Goal: Task Accomplishment & Management: Use online tool/utility

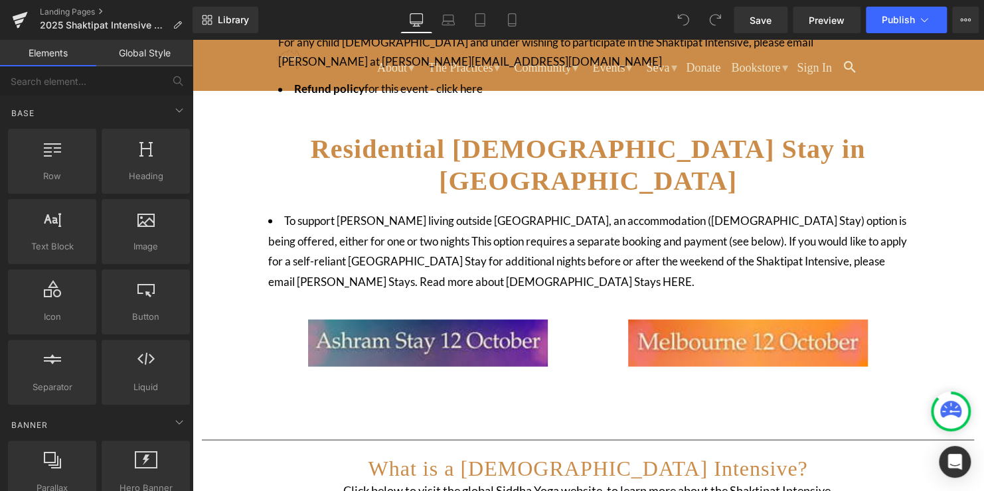
scroll to position [996, 0]
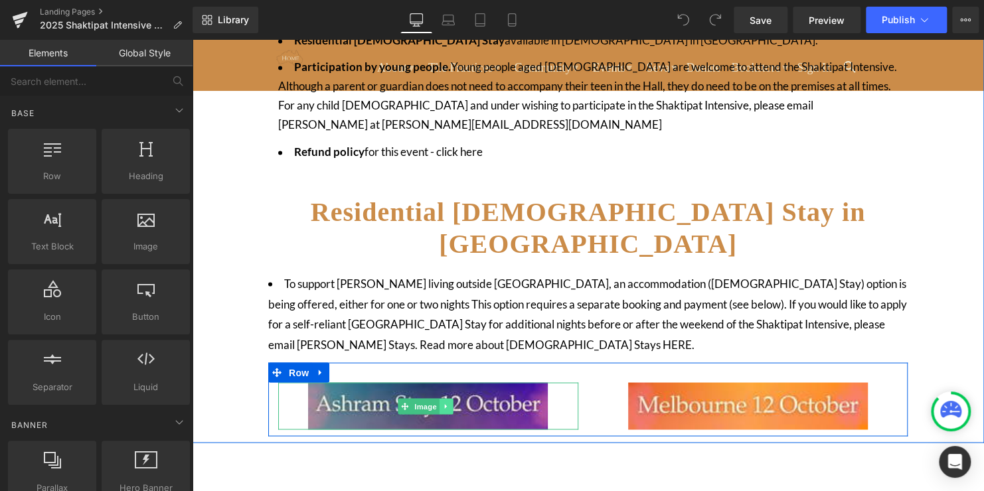
click at [442, 402] on icon at bounding box center [445, 406] width 7 height 8
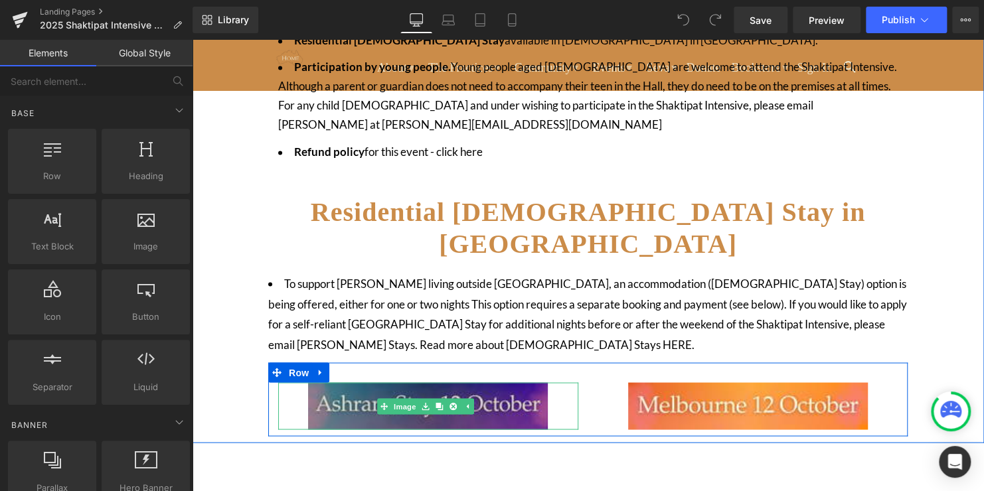
click at [514, 382] on img at bounding box center [428, 405] width 240 height 47
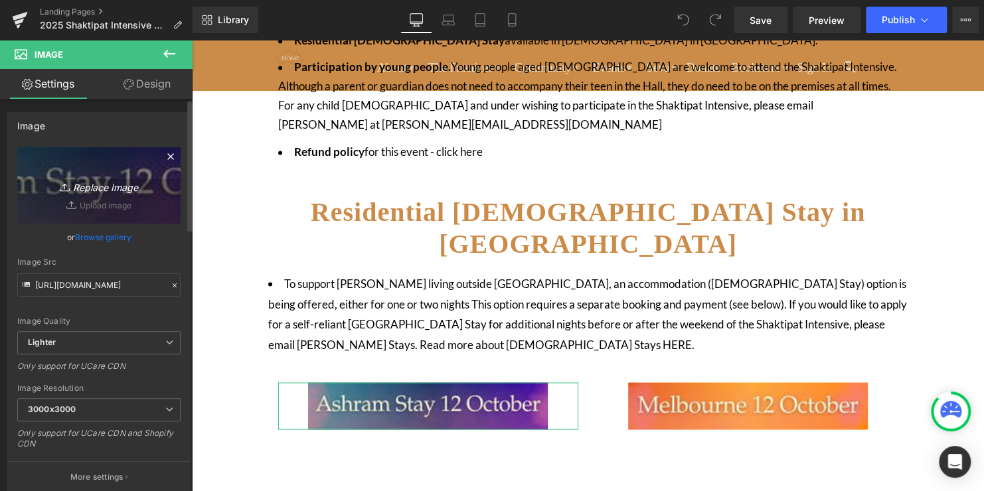
click at [84, 189] on icon "Replace Image" at bounding box center [99, 185] width 106 height 17
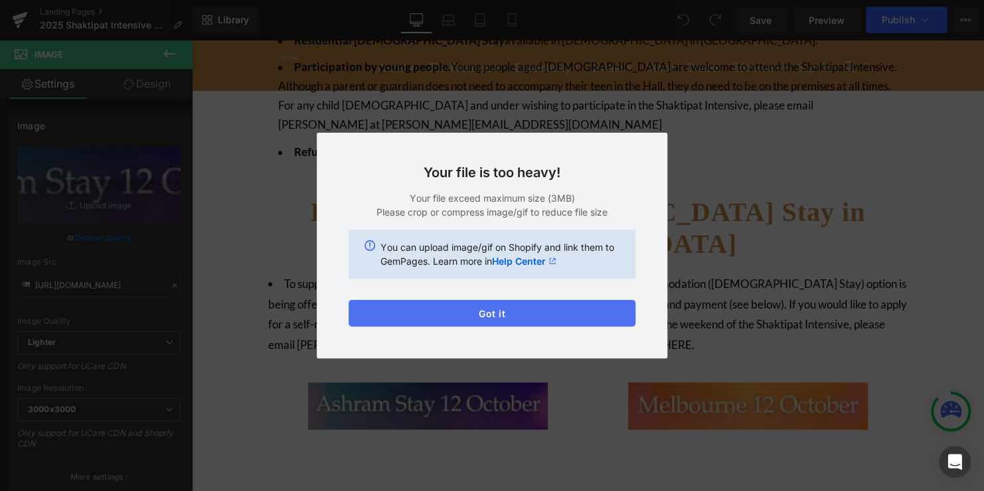
click at [475, 316] on button "Got it" at bounding box center [491, 313] width 287 height 27
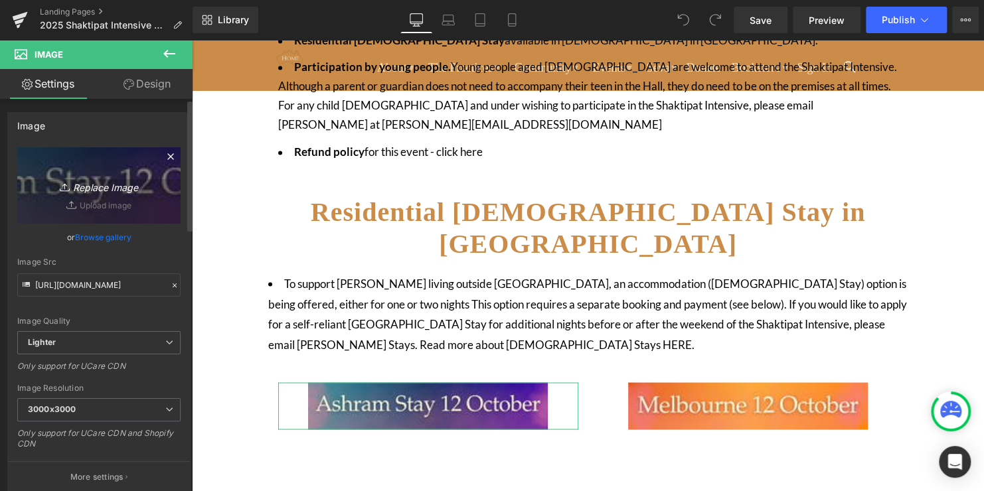
click at [102, 188] on icon "Replace Image" at bounding box center [99, 185] width 106 height 17
click at [107, 185] on icon "Replace Image" at bounding box center [99, 185] width 106 height 17
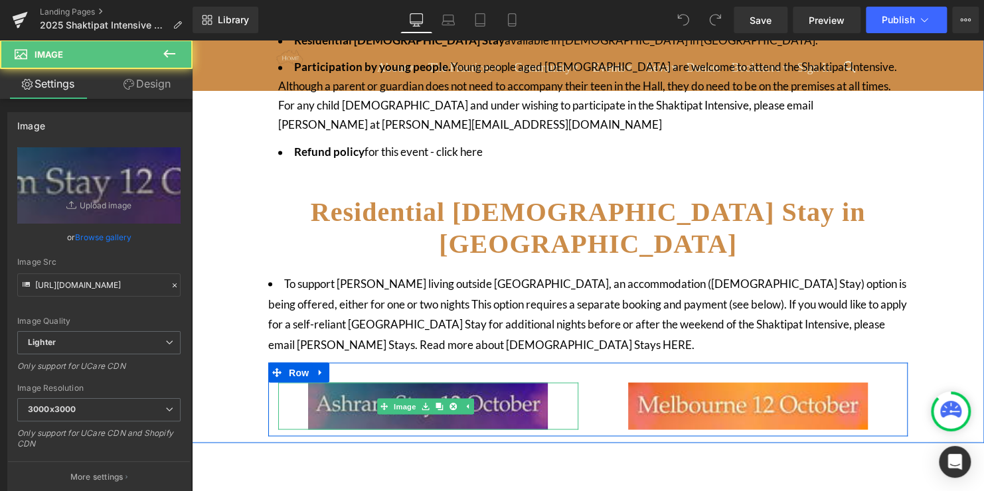
click at [520, 382] on img at bounding box center [428, 405] width 240 height 47
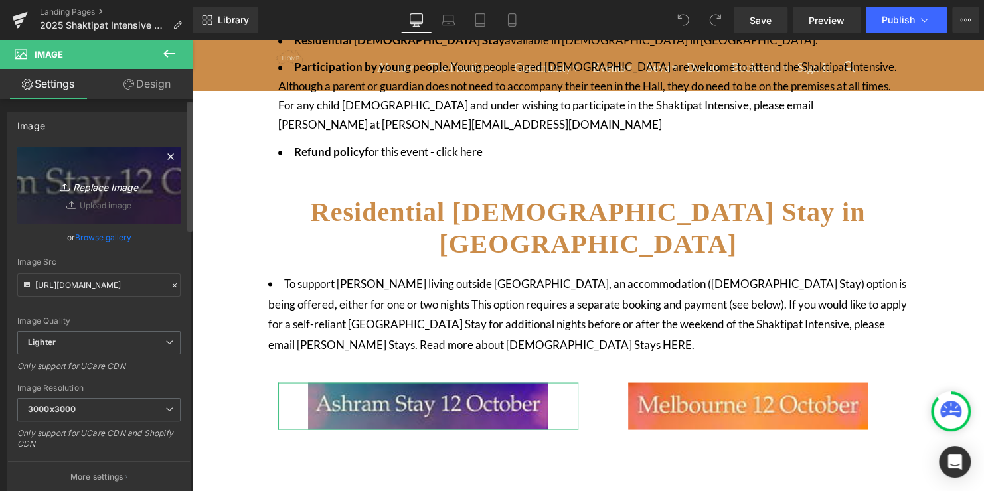
click at [110, 188] on icon "Replace Image" at bounding box center [99, 185] width 106 height 17
click at [98, 204] on link "Replace Image" at bounding box center [98, 185] width 163 height 76
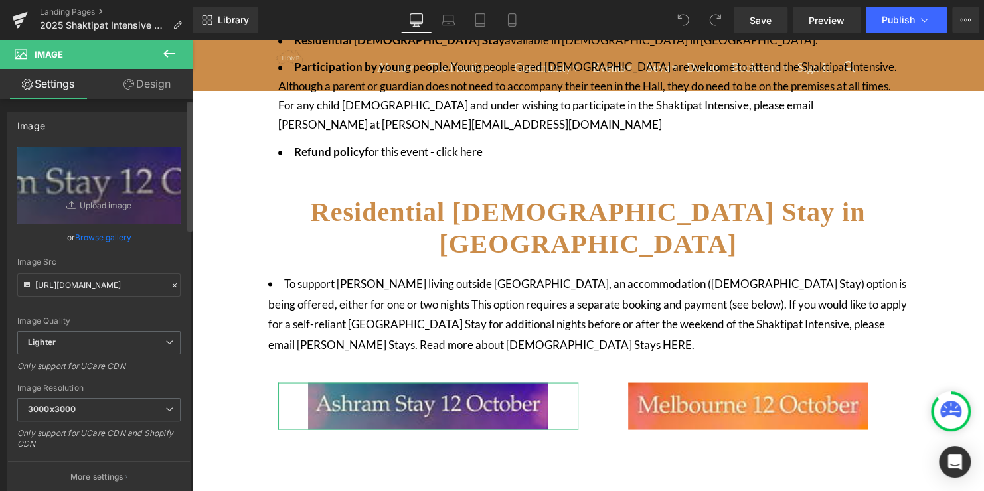
click at [104, 312] on div "Image Quality Lighter Lightest Lighter Lighter Lightest Only support for UCare …" at bounding box center [98, 239] width 163 height 184
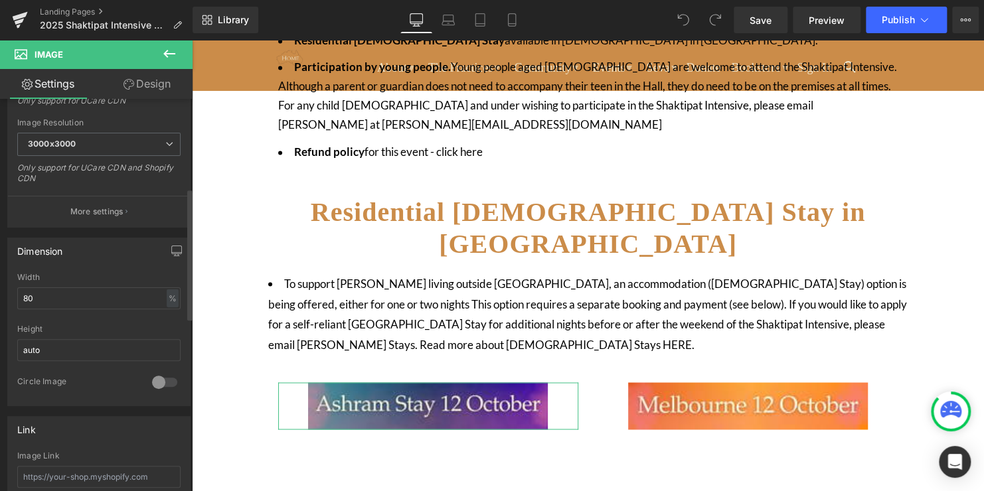
scroll to position [0, 0]
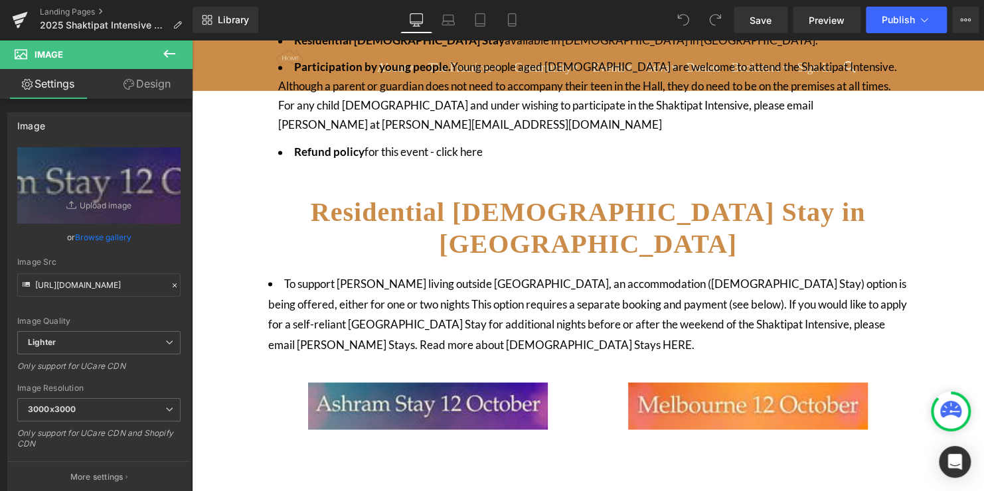
click at [160, 56] on button at bounding box center [169, 54] width 46 height 29
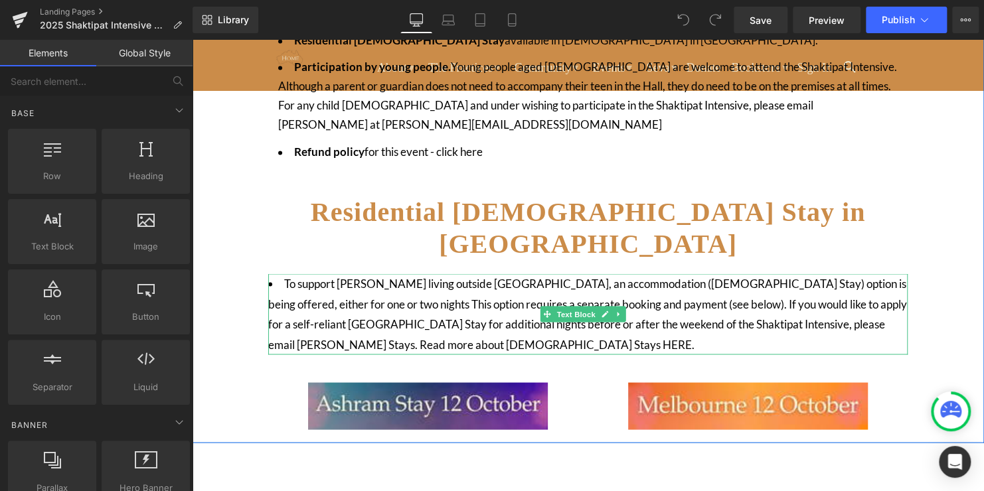
click at [437, 273] on li "To support [PERSON_NAME] living outside [GEOGRAPHIC_DATA], an accommodation ([D…" at bounding box center [587, 313] width 639 height 81
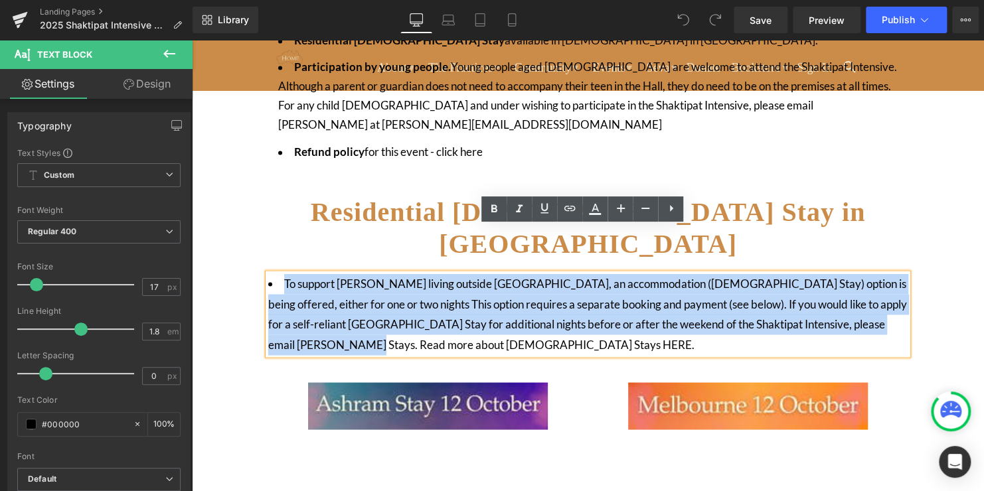
drag, startPoint x: 380, startPoint y: 301, endPoint x: 283, endPoint y: 238, distance: 115.1
click at [283, 273] on li "To support [PERSON_NAME] living outside [GEOGRAPHIC_DATA], an accommodation ([D…" at bounding box center [587, 313] width 639 height 81
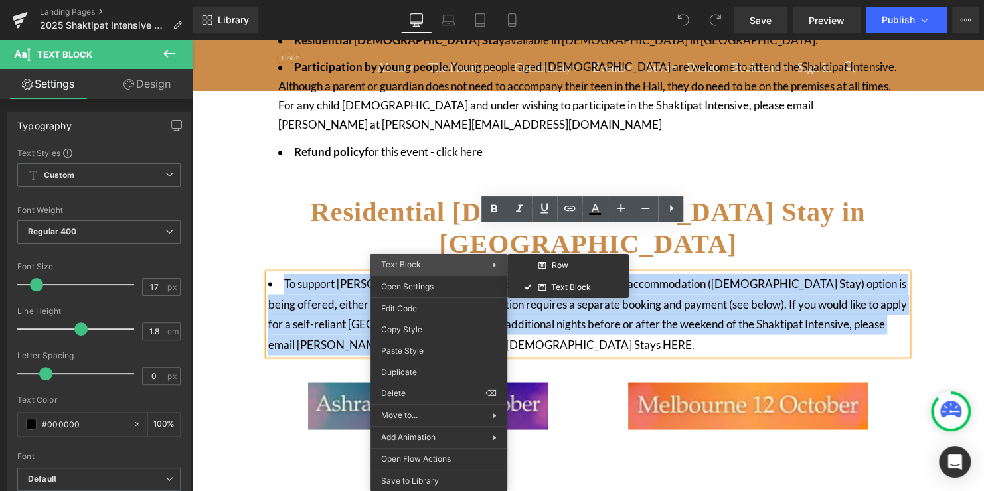
click at [497, 266] on div "Text Block Row Text Block" at bounding box center [438, 264] width 137 height 21
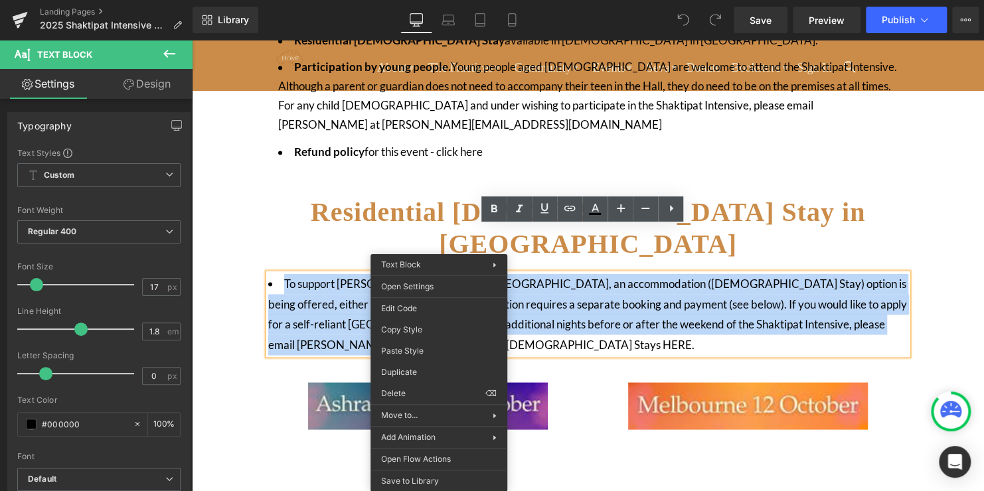
click at [710, 273] on li "To support [PERSON_NAME] living outside [GEOGRAPHIC_DATA], an accommodation ([D…" at bounding box center [587, 313] width 639 height 81
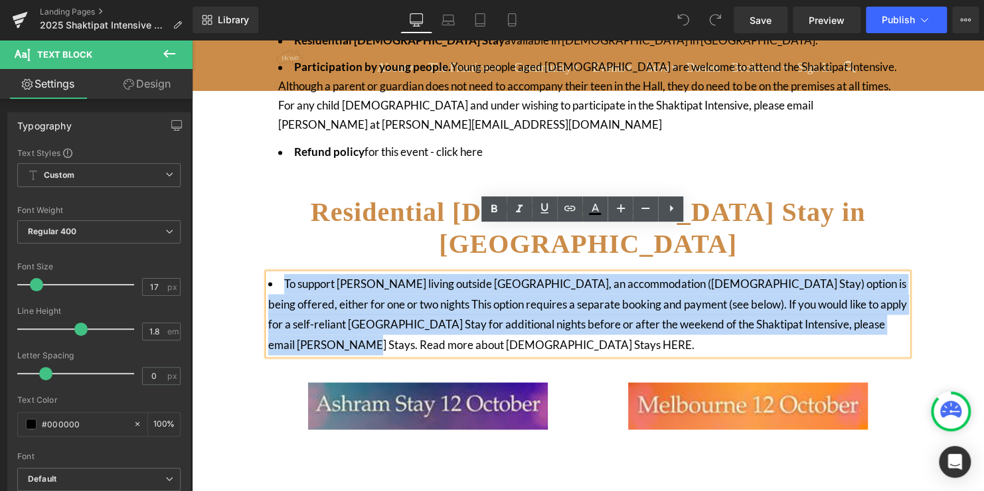
drag, startPoint x: 284, startPoint y: 239, endPoint x: 365, endPoint y: 297, distance: 99.8
click at [365, 297] on li "To support [PERSON_NAME] living outside [GEOGRAPHIC_DATA], an accommodation ([D…" at bounding box center [587, 313] width 639 height 81
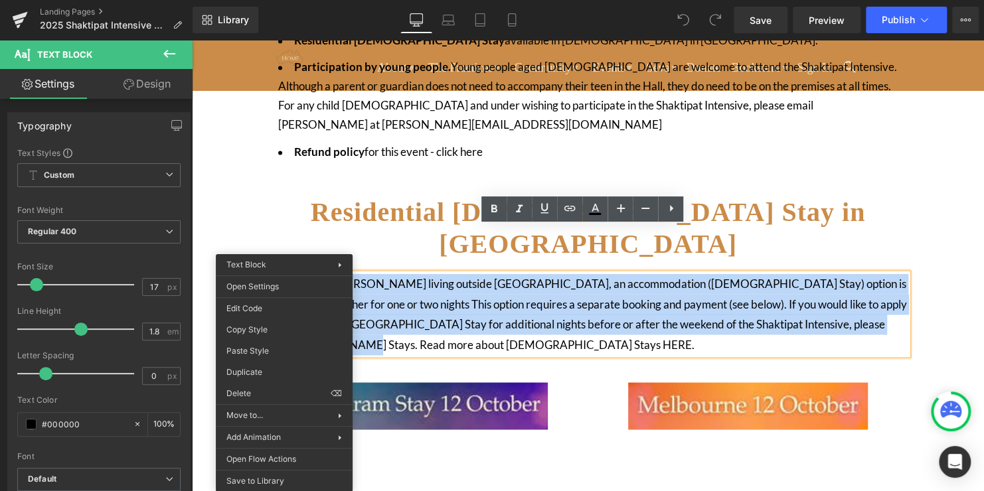
click at [541, 273] on li "To support [PERSON_NAME] living outside [GEOGRAPHIC_DATA], an accommodation ([D…" at bounding box center [587, 313] width 639 height 81
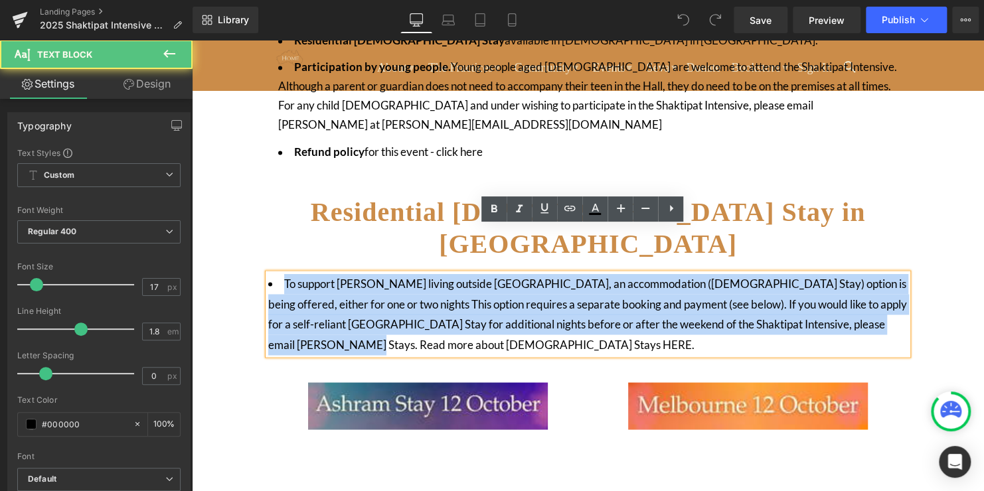
drag, startPoint x: 285, startPoint y: 234, endPoint x: 420, endPoint y: 307, distance: 153.2
click at [420, 307] on li "To support [PERSON_NAME] living outside [GEOGRAPHIC_DATA], an accommodation ([D…" at bounding box center [587, 313] width 639 height 81
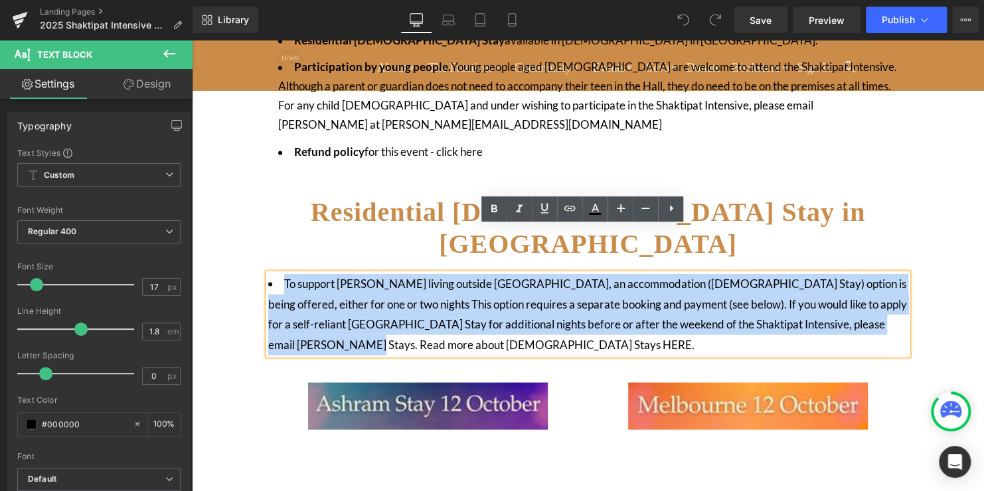
copy li "To support [PERSON_NAME] living outside [GEOGRAPHIC_DATA], an accommodation ([D…"
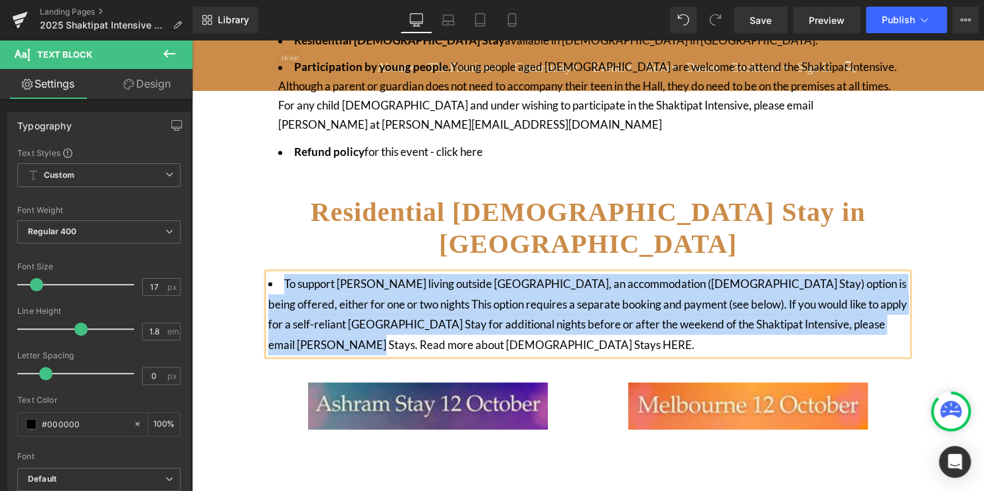
click at [895, 301] on li "To support [PERSON_NAME] living outside [GEOGRAPHIC_DATA], an accommodation ([D…" at bounding box center [587, 313] width 639 height 81
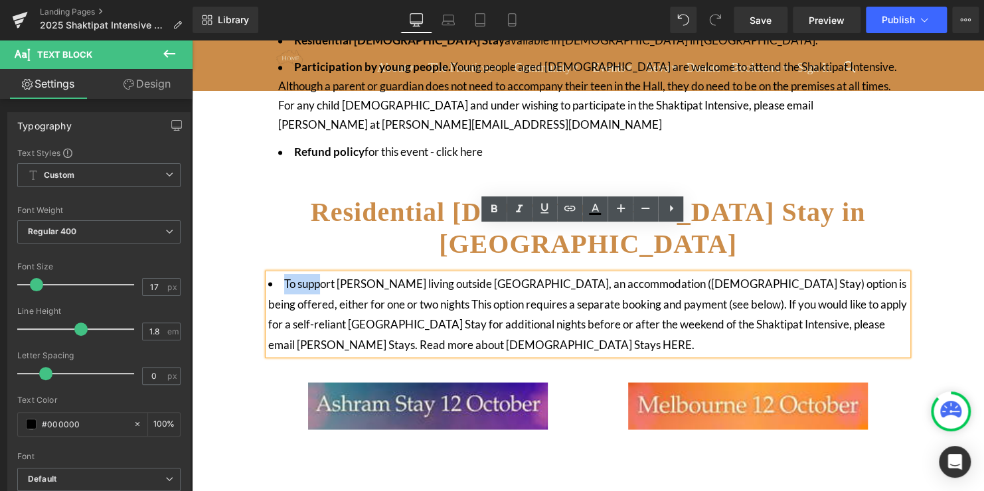
drag, startPoint x: 285, startPoint y: 238, endPoint x: 318, endPoint y: 246, distance: 33.3
click at [318, 273] on li "To support [PERSON_NAME] living outside [GEOGRAPHIC_DATA], an accommodation ([D…" at bounding box center [587, 313] width 639 height 81
click at [404, 295] on li "To support [PERSON_NAME] living outside [GEOGRAPHIC_DATA], an accommodation ([D…" at bounding box center [587, 313] width 639 height 81
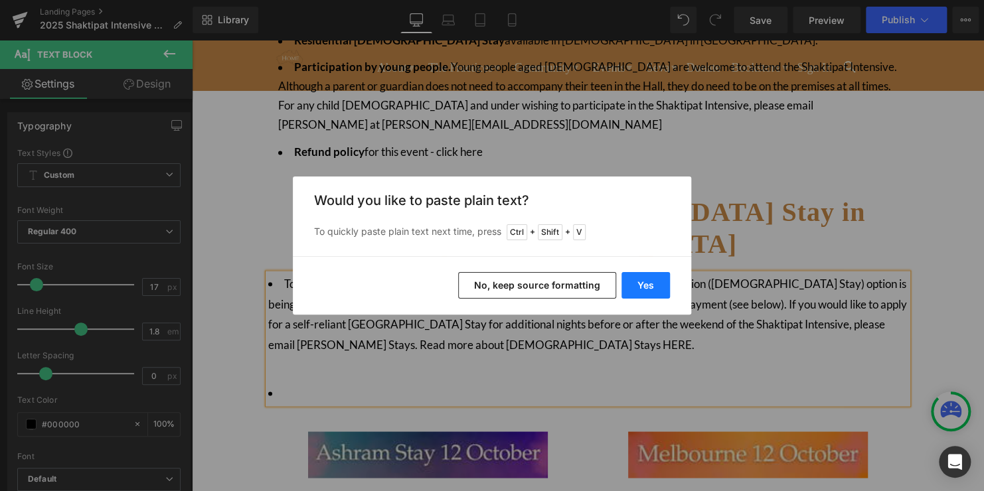
click at [642, 281] on button "Yes" at bounding box center [645, 285] width 48 height 27
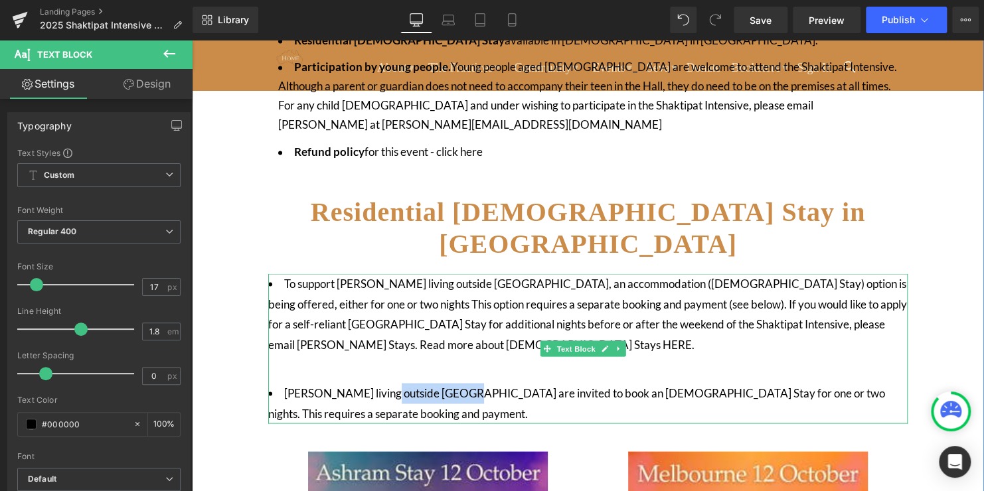
drag, startPoint x: 453, startPoint y: 350, endPoint x: 376, endPoint y: 349, distance: 76.3
click at [376, 383] on li "[PERSON_NAME] living outside [GEOGRAPHIC_DATA] are invited to book an [DEMOGRAP…" at bounding box center [587, 403] width 639 height 40
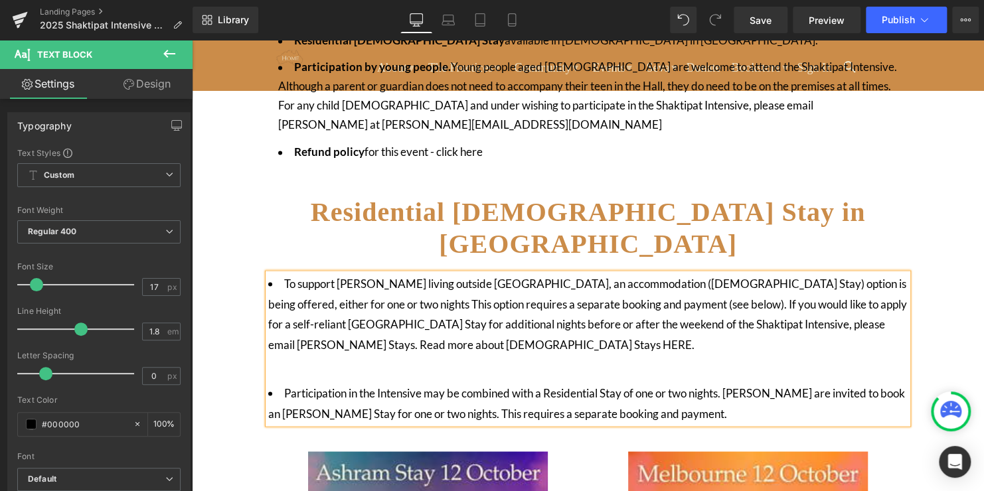
click at [730, 383] on li "Participation in the Intensive may be combined with a Residential Stay of one o…" at bounding box center [587, 403] width 639 height 40
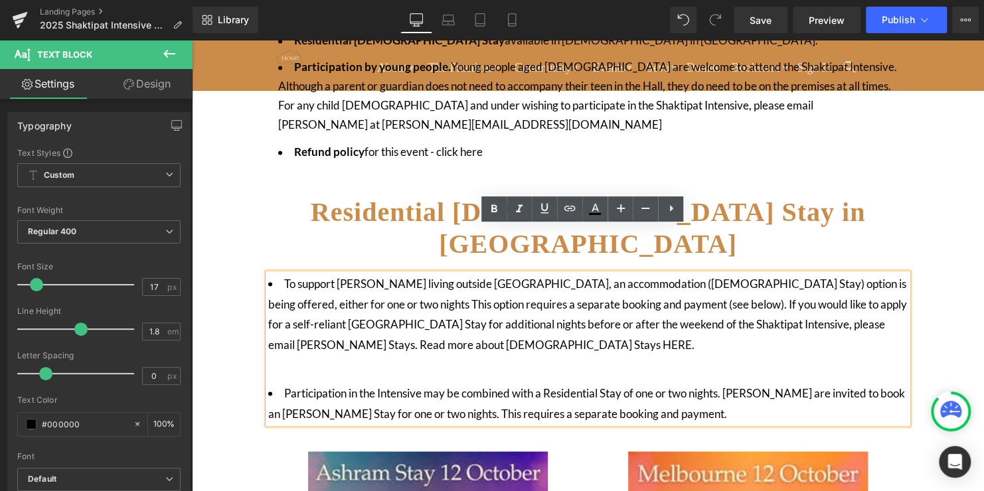
click at [793, 383] on li "Participation in the Intensive may be combined with a Residential Stay of one o…" at bounding box center [587, 403] width 639 height 40
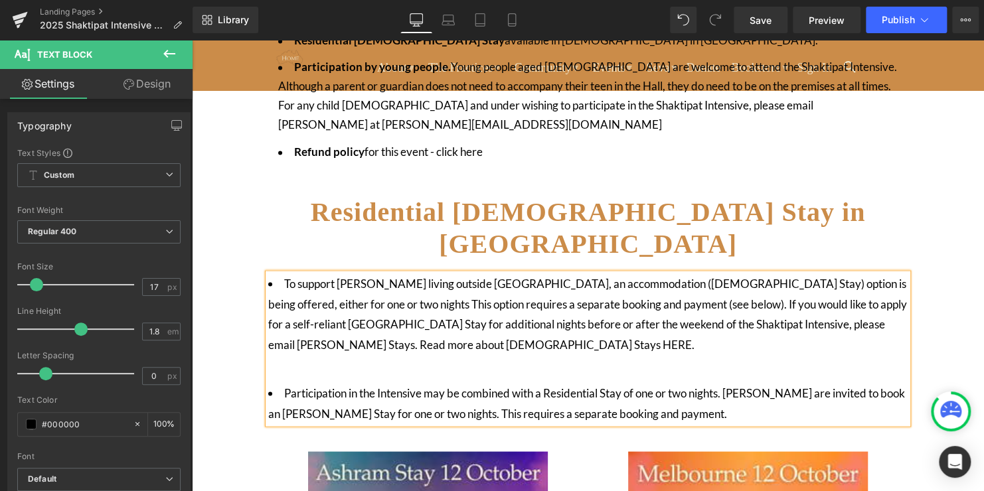
click at [729, 383] on li "Participation in the Intensive may be combined with a Residential Stay of one o…" at bounding box center [587, 403] width 639 height 40
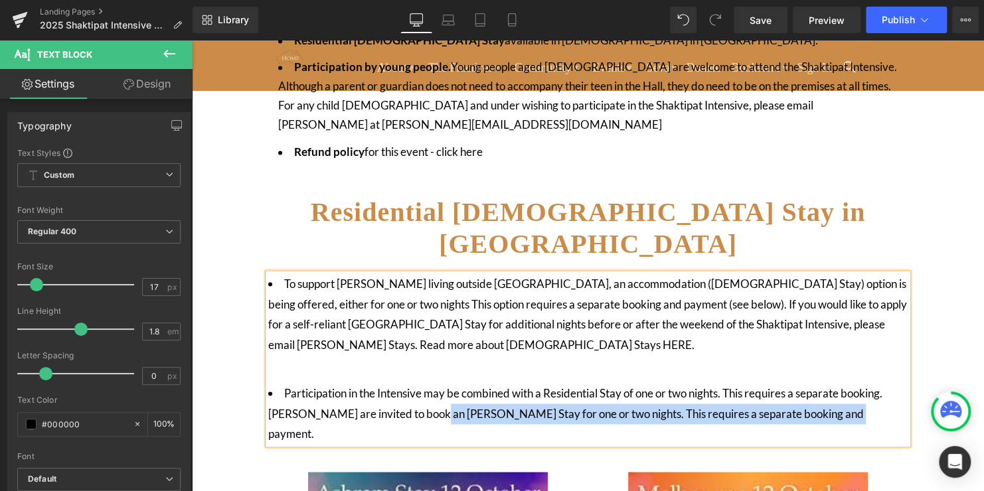
drag, startPoint x: 855, startPoint y: 366, endPoint x: 425, endPoint y: 368, distance: 429.4
click at [425, 383] on li "Participation in the Intensive may be combined with a Residential Stay of one o…" at bounding box center [587, 413] width 639 height 61
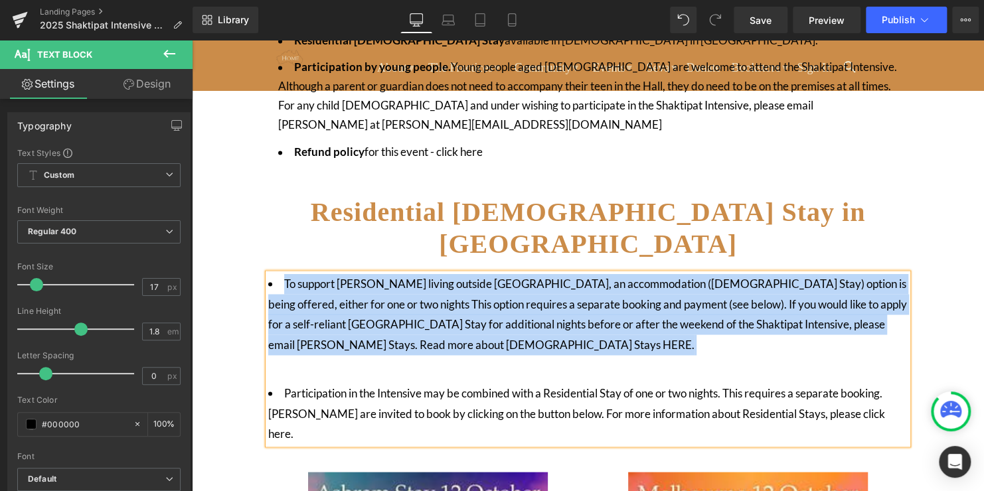
drag, startPoint x: 297, startPoint y: 325, endPoint x: 283, endPoint y: 238, distance: 88.6
click at [283, 273] on li "To support [PERSON_NAME] living outside [GEOGRAPHIC_DATA], an accommodation ([D…" at bounding box center [587, 324] width 639 height 102
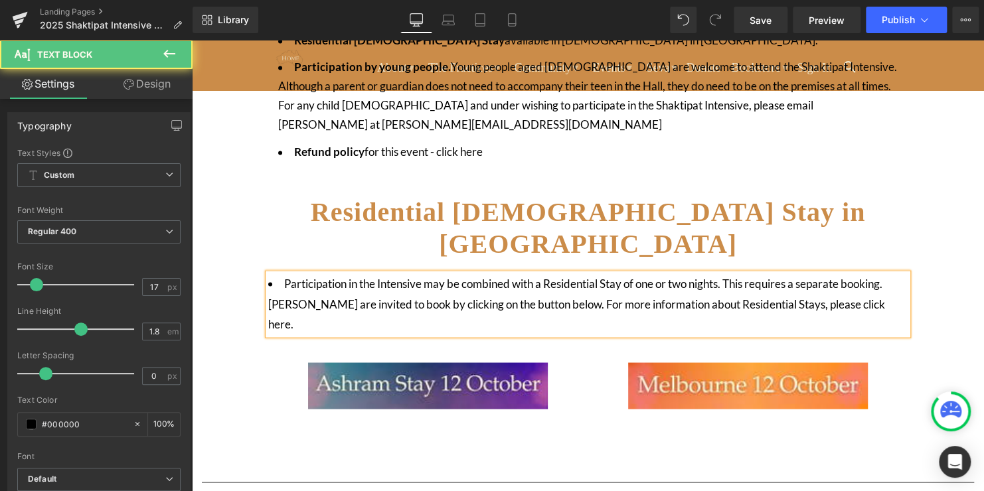
click at [387, 276] on span "Participation in the Intensive may be combined with a Residential Stay of one o…" at bounding box center [576, 303] width 617 height 54
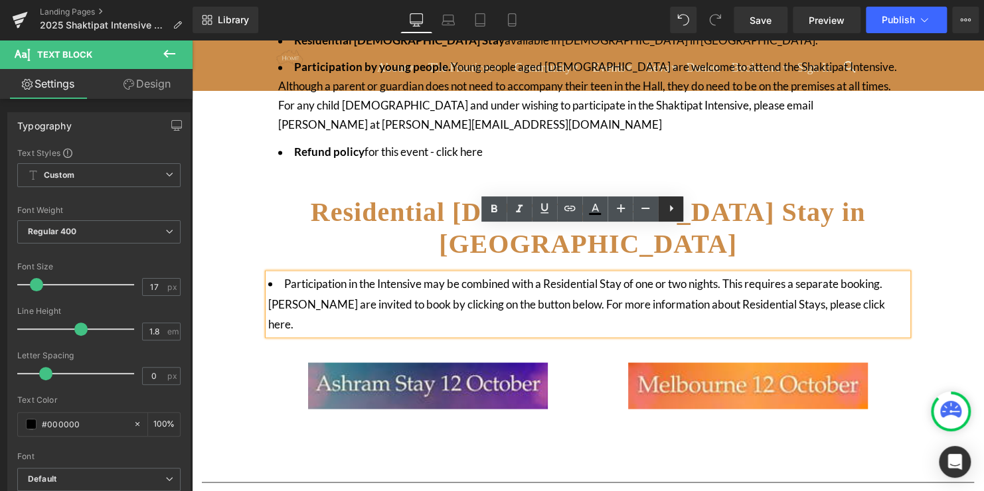
click at [677, 207] on icon at bounding box center [671, 208] width 16 height 16
click at [670, 208] on icon at bounding box center [670, 208] width 16 height 16
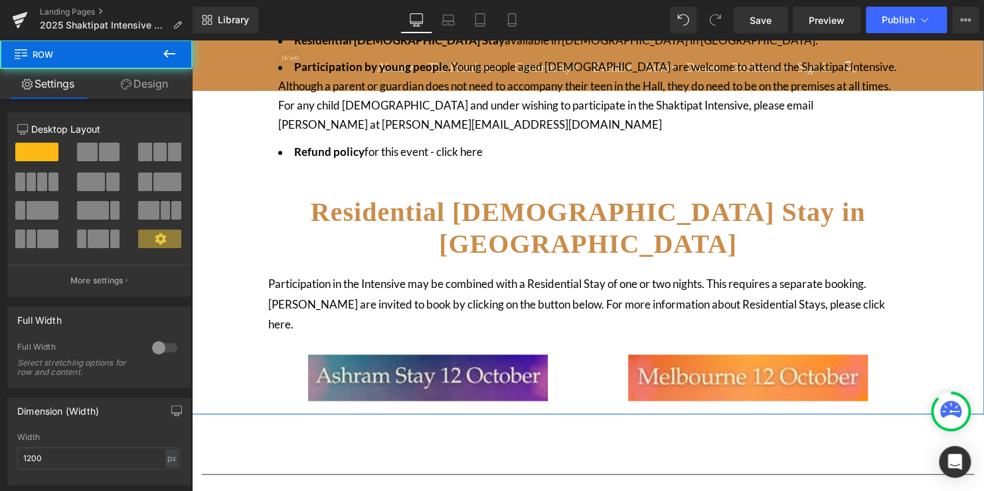
click at [791, 276] on span "Participation in the Intensive may be combined with a Residential Stay of one o…" at bounding box center [576, 303] width 617 height 54
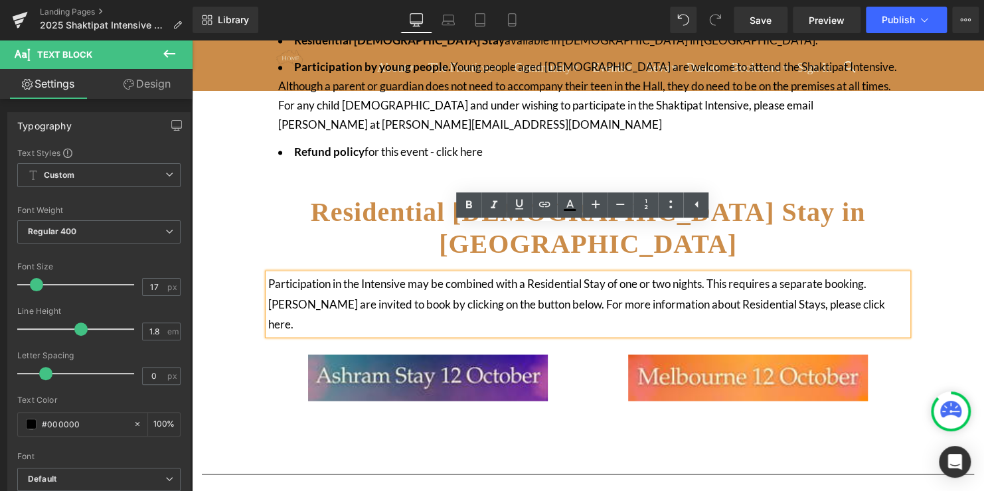
click at [257, 378] on div "Image In [GEOGRAPHIC_DATA], the one-day Shaktipat Intensive 2025 will be held i…" at bounding box center [588, 43] width 792 height 1821
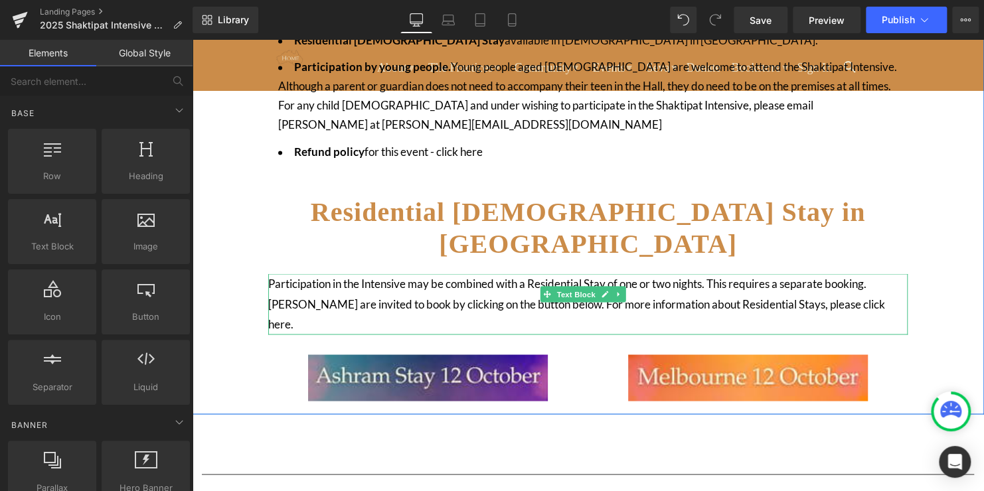
click at [642, 273] on div "Participation in the Intensive may be combined with a Residential Stay of one o…" at bounding box center [587, 303] width 639 height 61
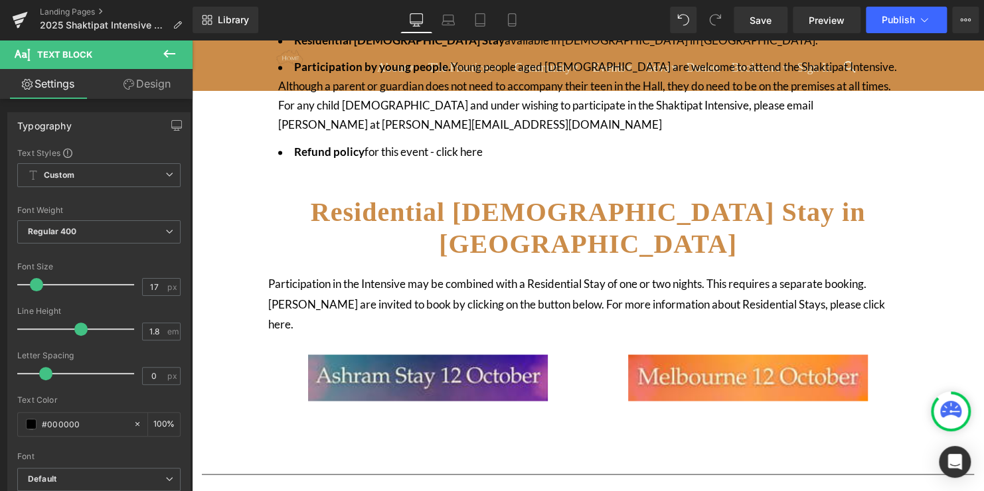
click at [151, 84] on link "Design" at bounding box center [147, 84] width 96 height 30
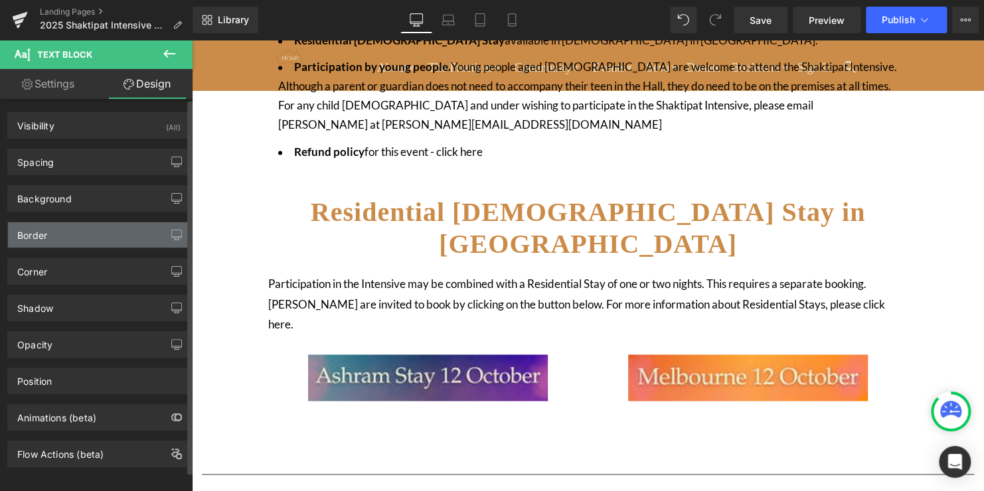
click at [82, 232] on div "Border" at bounding box center [99, 234] width 182 height 25
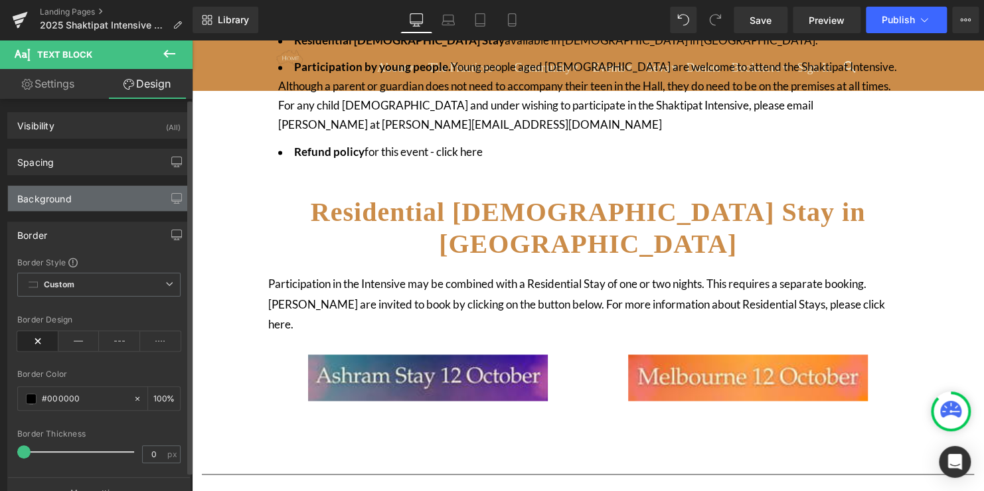
click at [91, 195] on div "Background" at bounding box center [99, 198] width 182 height 25
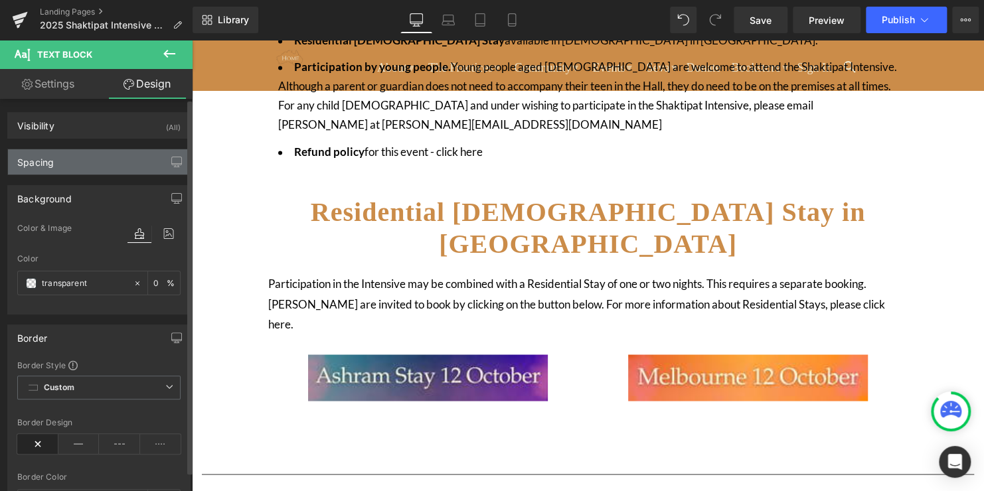
click at [91, 163] on div "Spacing" at bounding box center [99, 161] width 182 height 25
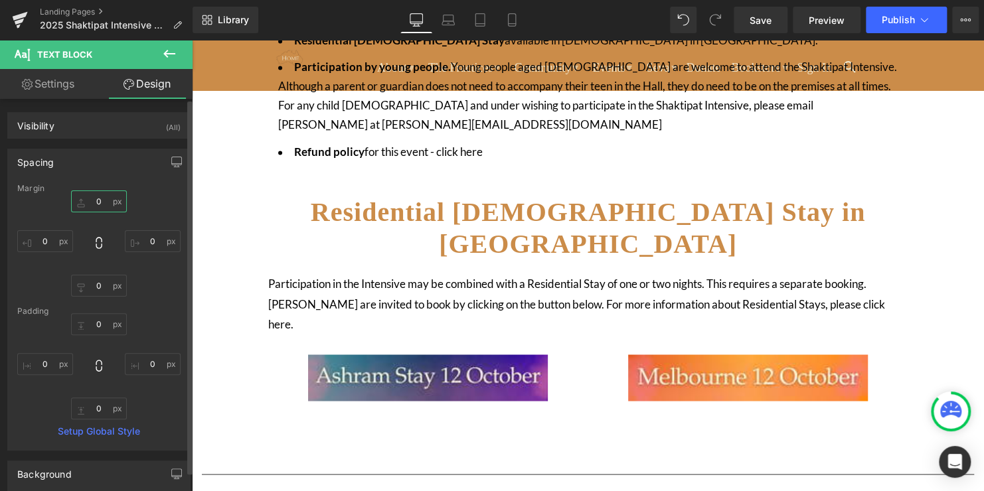
click at [94, 201] on input "0" at bounding box center [99, 201] width 56 height 22
click at [100, 317] on input "0" at bounding box center [99, 324] width 56 height 22
click at [173, 303] on div "Margin 0px 0 0px 0 0px 0 0px 0 [GEOGRAPHIC_DATA] -10 -10 0px 0 0px 0 0px 0 Setu…" at bounding box center [99, 317] width 182 height 266
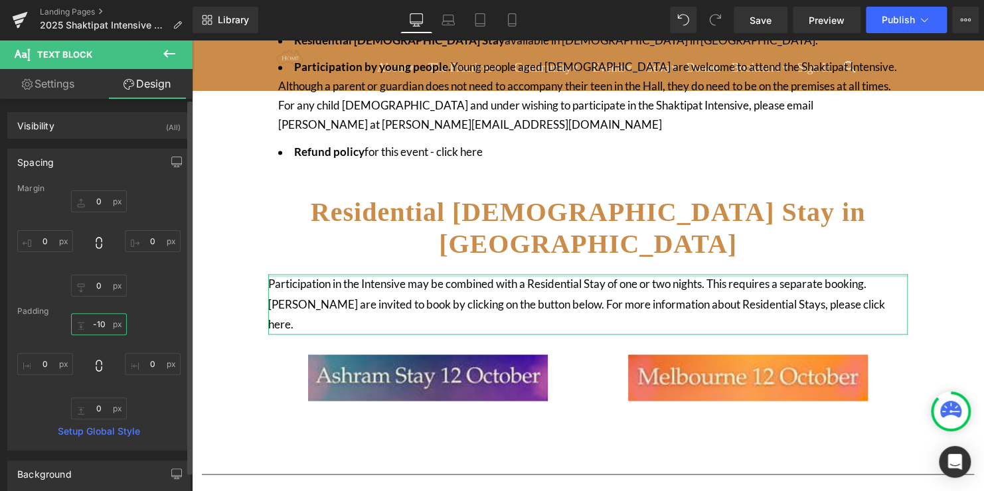
click at [102, 321] on input "-10" at bounding box center [99, 324] width 56 height 22
type input "-"
click at [100, 197] on input "0" at bounding box center [99, 201] width 56 height 22
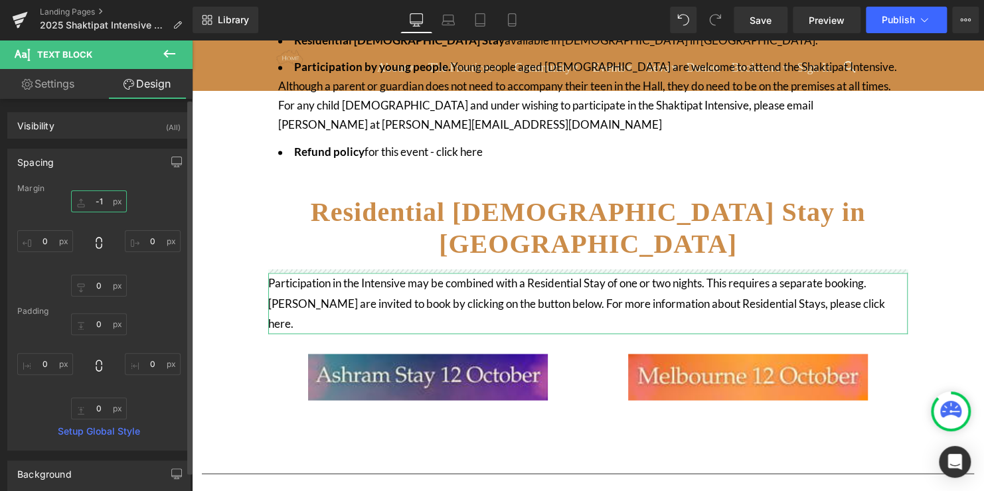
type input "-15"
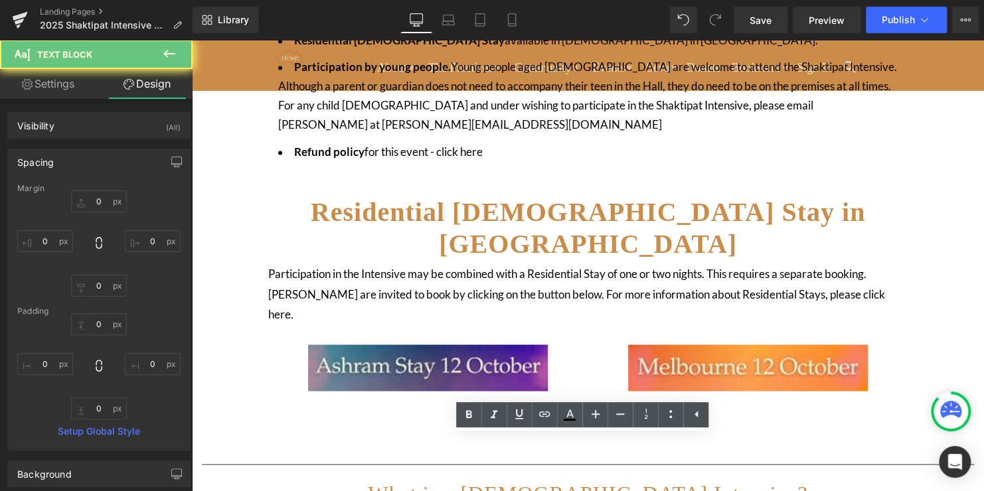
click at [271, 379] on div "Image In [GEOGRAPHIC_DATA], the one-day Shaktipat Intensive 2025 will be held i…" at bounding box center [588, 38] width 792 height 1811
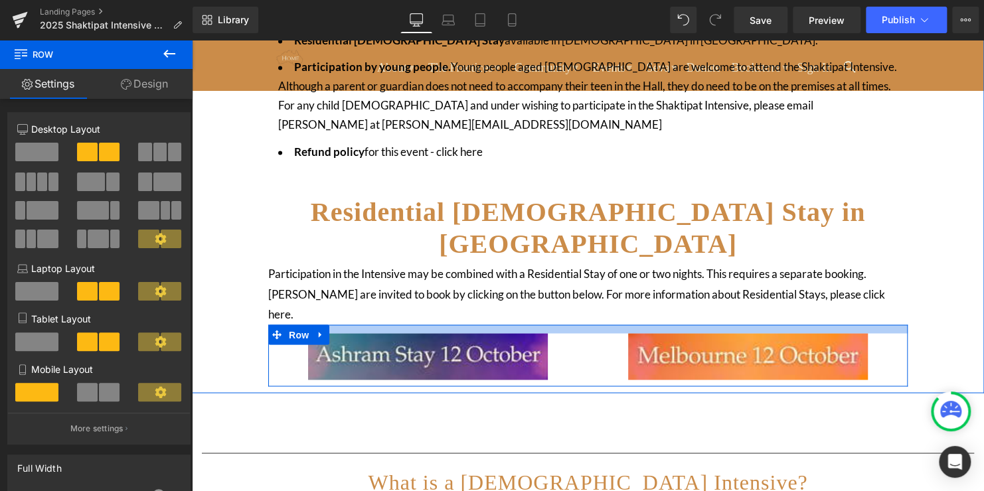
drag, startPoint x: 683, startPoint y: 266, endPoint x: 684, endPoint y: 255, distance: 11.4
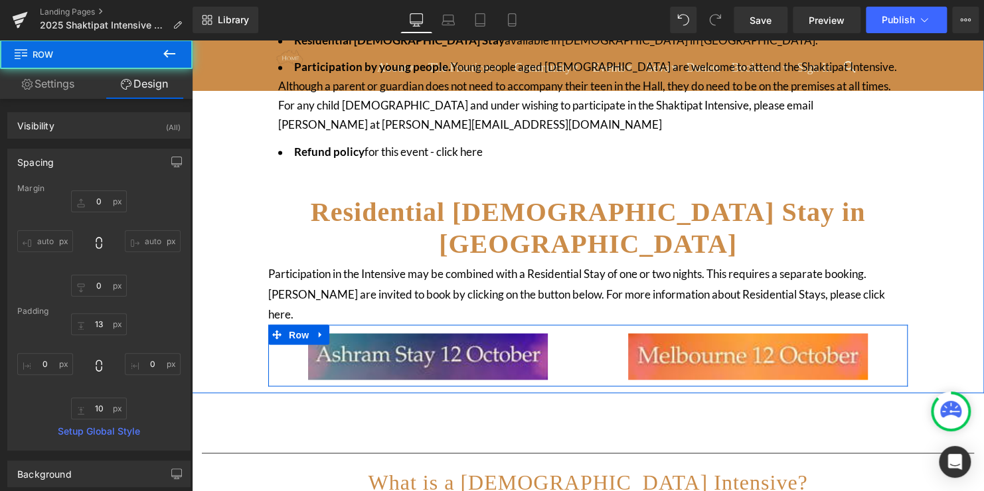
click at [192, 40] on div "NaNpx" at bounding box center [192, 40] width 0 height 0
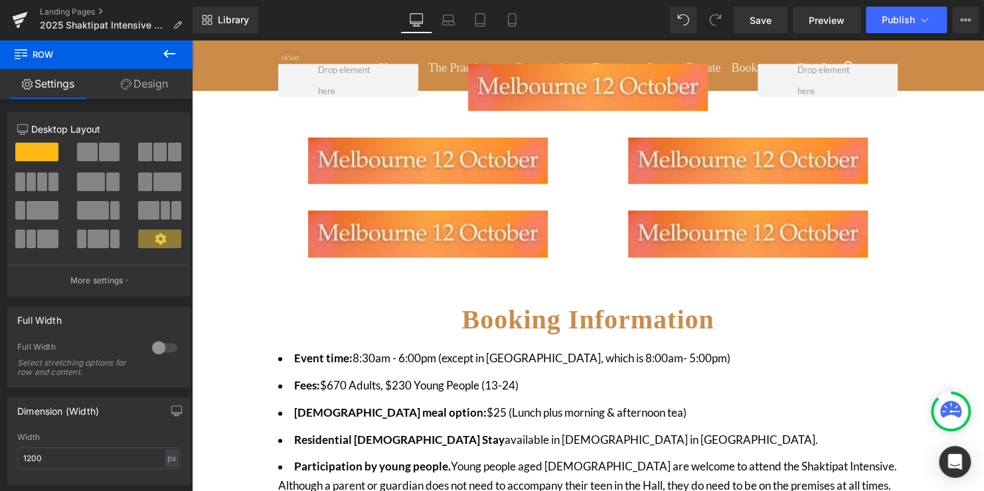
scroll to position [597, 0]
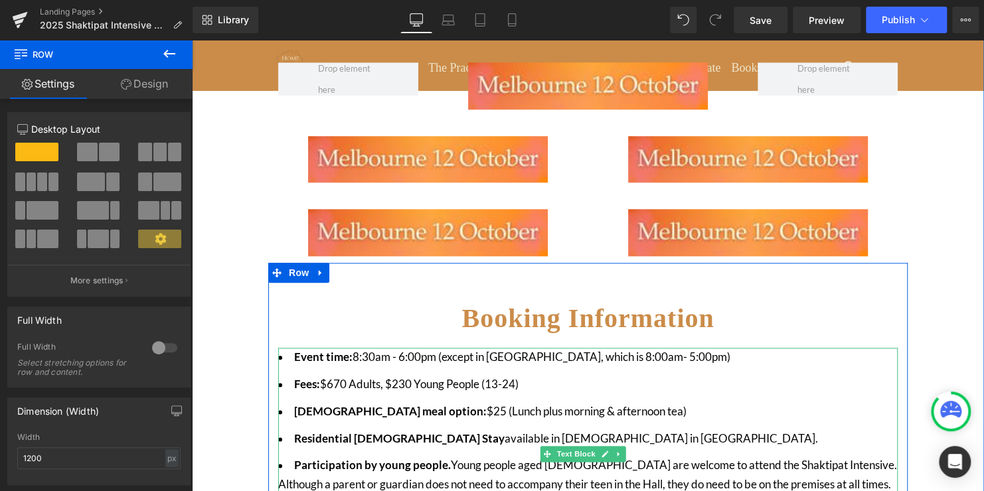
click at [639, 356] on ul "Event time: 8:30am - 6:00pm (except in [GEOGRAPHIC_DATA], which is 8:00am- 5:00…" at bounding box center [587, 454] width 619 height 212
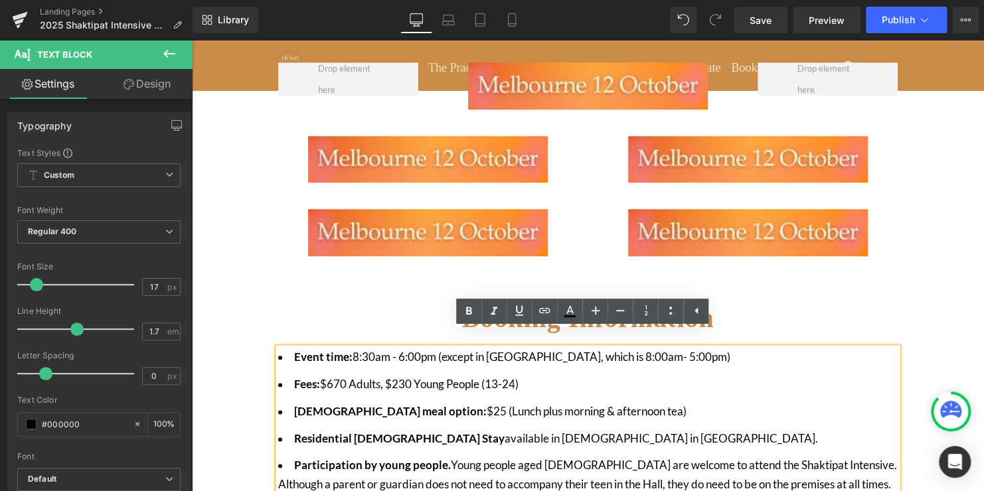
click at [809, 348] on li "Event time: 8:30am - 6:00pm (except in [GEOGRAPHIC_DATA], which is 8:00am- 5:00…" at bounding box center [587, 357] width 619 height 19
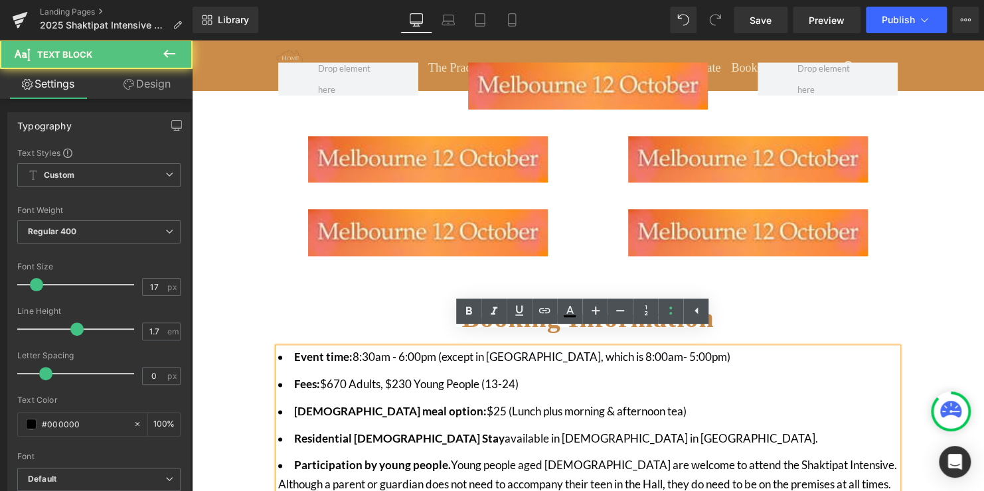
click at [819, 311] on h1 "Booking Information" at bounding box center [587, 319] width 619 height 32
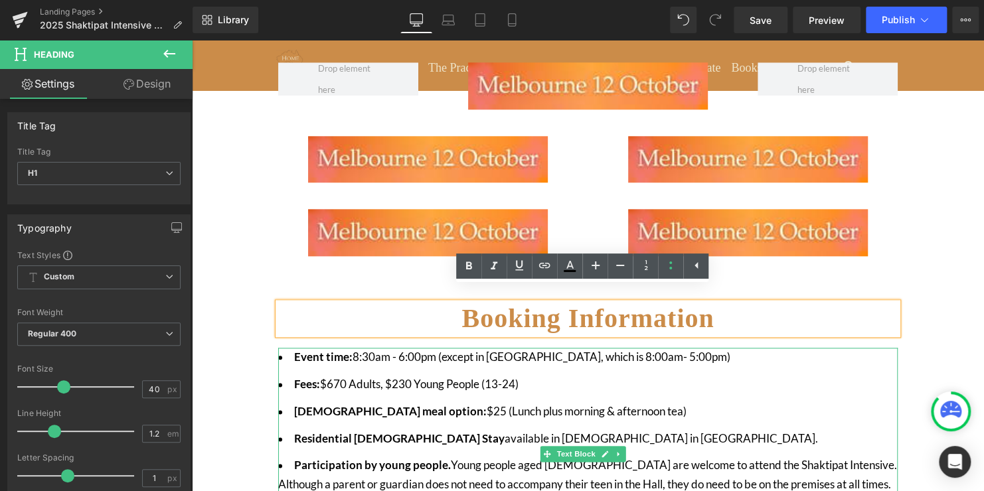
click at [816, 348] on li "Event time: 8:30am - 6:00pm (except in [GEOGRAPHIC_DATA], which is 8:00am- 5:00…" at bounding box center [587, 357] width 619 height 19
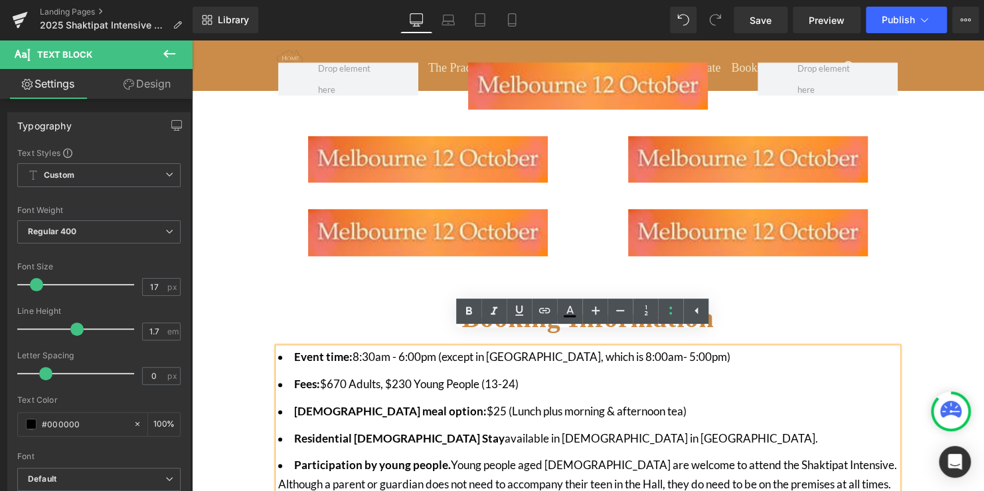
click at [759, 375] on li "Fees: $670 Adults, $230 Young People (13-24)" at bounding box center [587, 384] width 619 height 19
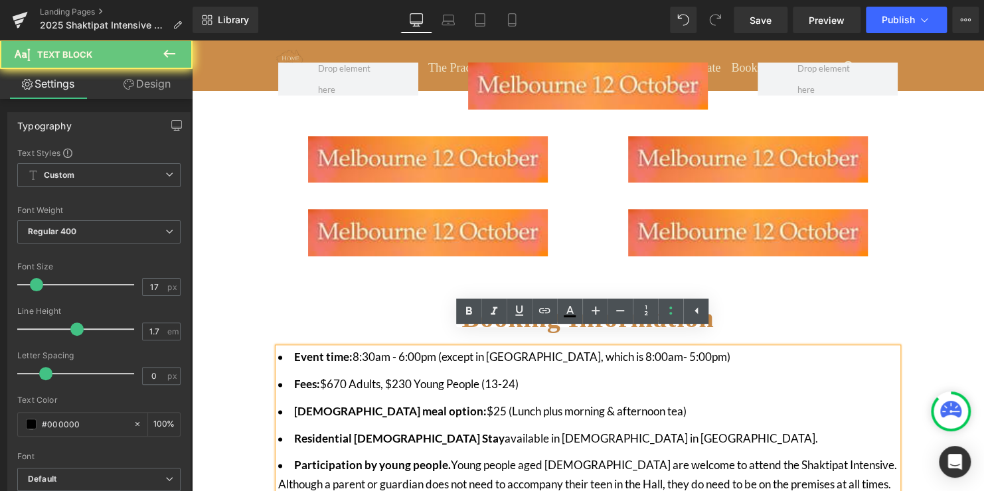
click at [370, 348] on div "Event time: 8:30am - 6:00pm (except in [GEOGRAPHIC_DATA], which is 8:00am- 5:00…" at bounding box center [587, 454] width 619 height 212
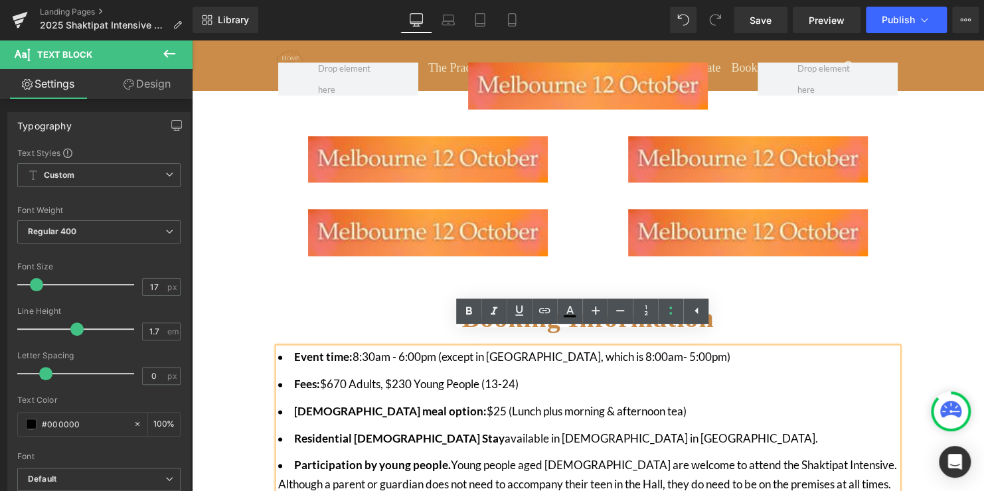
click at [368, 321] on div "Booking Information Heading Event time: 8:30am - 6:00pm (except in [GEOGRAPHIC_…" at bounding box center [587, 425] width 639 height 285
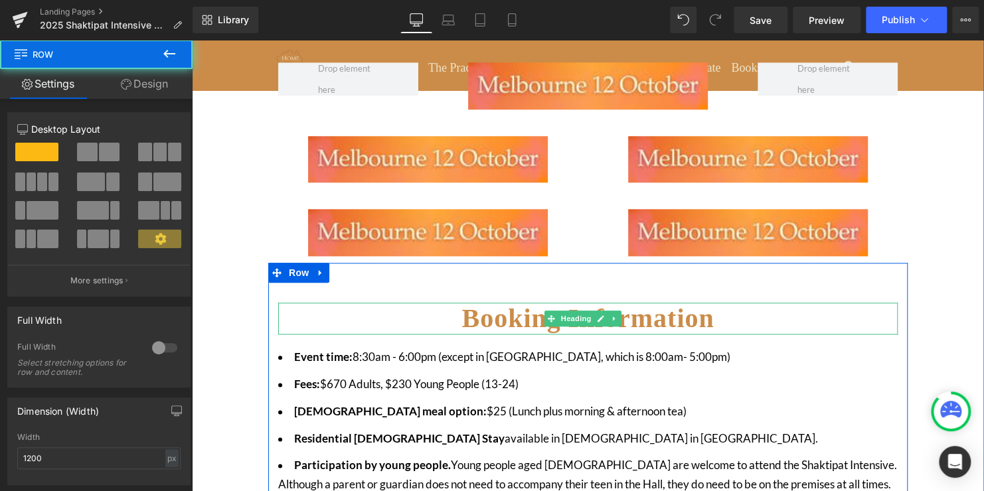
click at [373, 305] on h1 "Booking Information" at bounding box center [587, 319] width 619 height 32
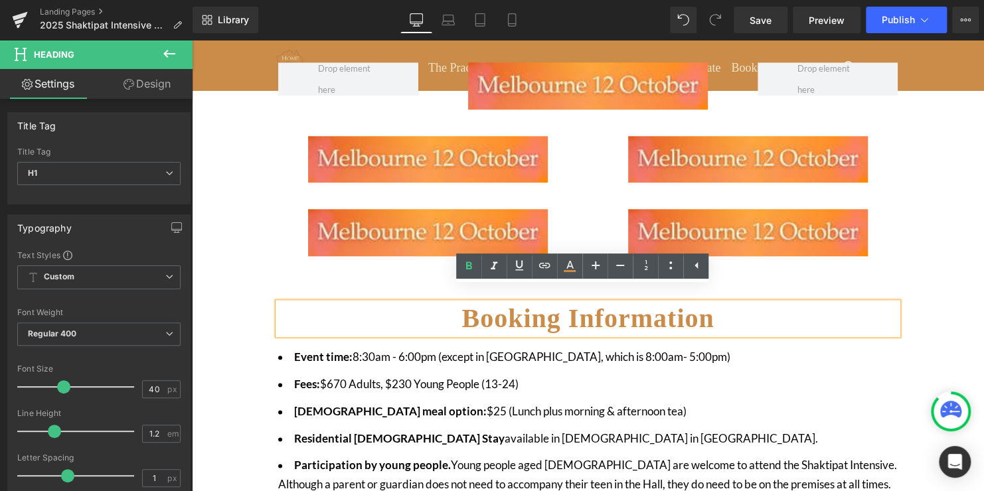
click at [605, 375] on li "Fees: $670 Adults, $230 Young People (13-24)" at bounding box center [587, 384] width 619 height 19
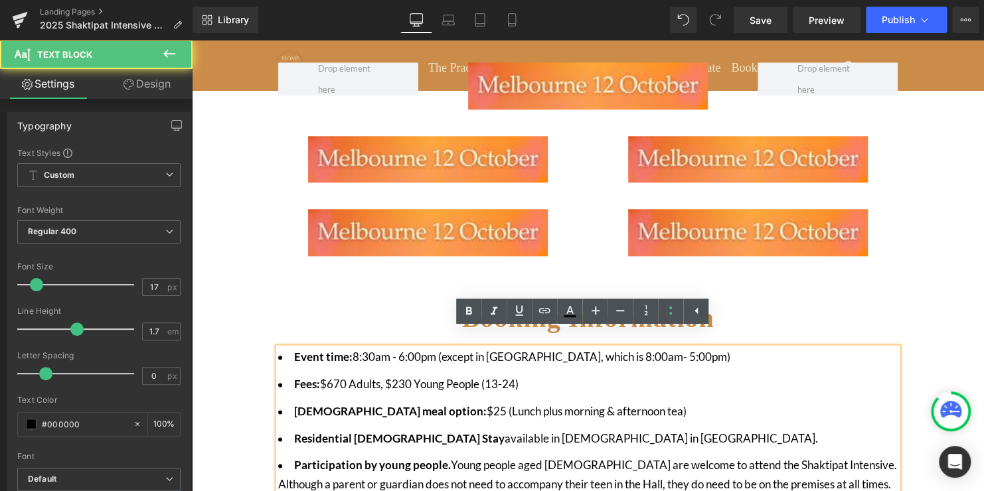
click at [789, 348] on div "Event time: 8:30am - 6:00pm (except in [GEOGRAPHIC_DATA], which is 8:00am- 5:00…" at bounding box center [587, 454] width 619 height 212
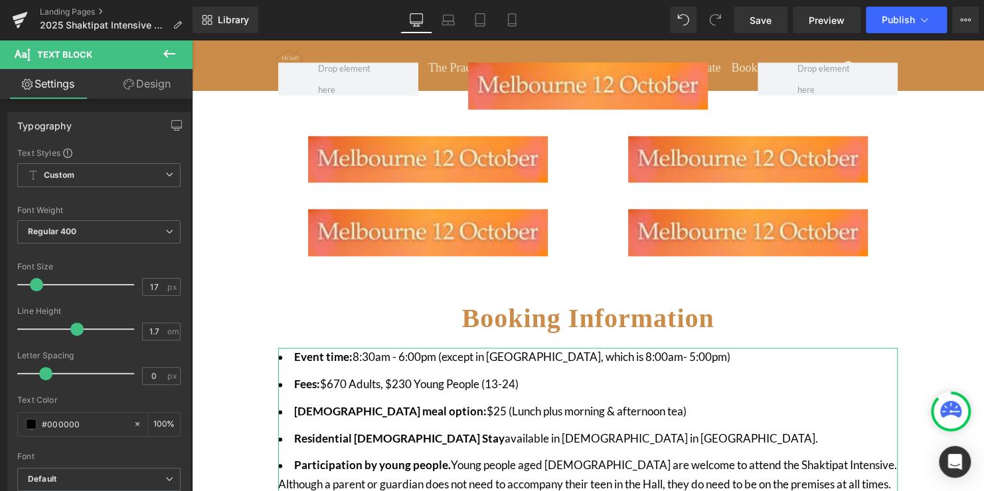
click at [148, 77] on link "Design" at bounding box center [147, 84] width 96 height 30
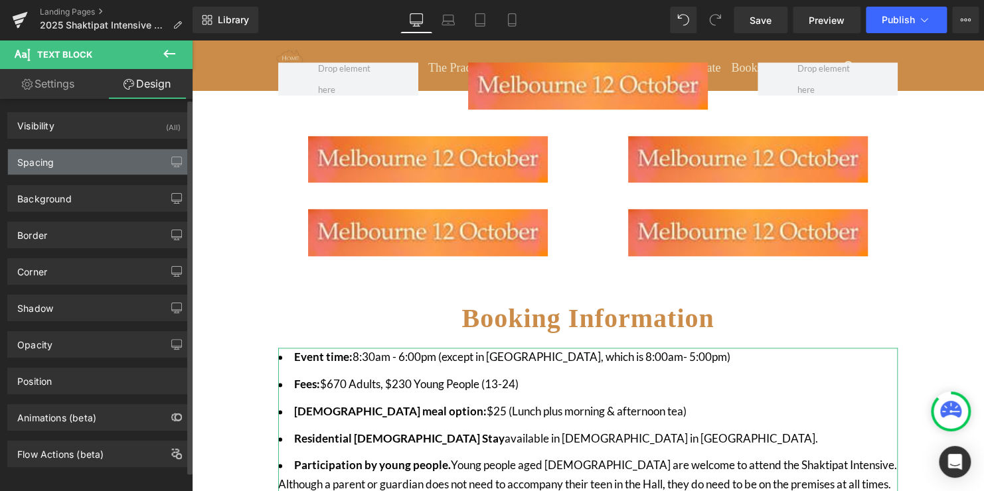
click at [60, 161] on div "Spacing" at bounding box center [99, 161] width 182 height 25
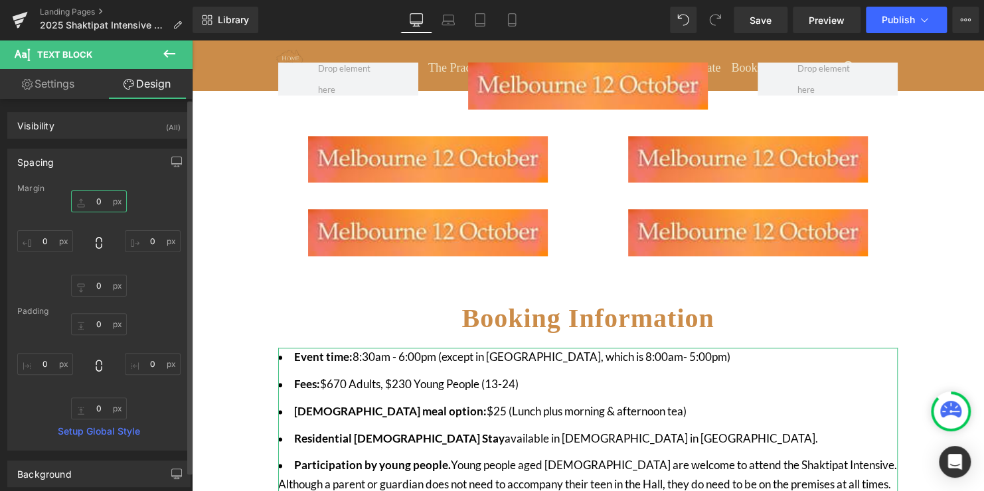
click at [94, 201] on input "0" at bounding box center [99, 201] width 56 height 22
type input "-15"
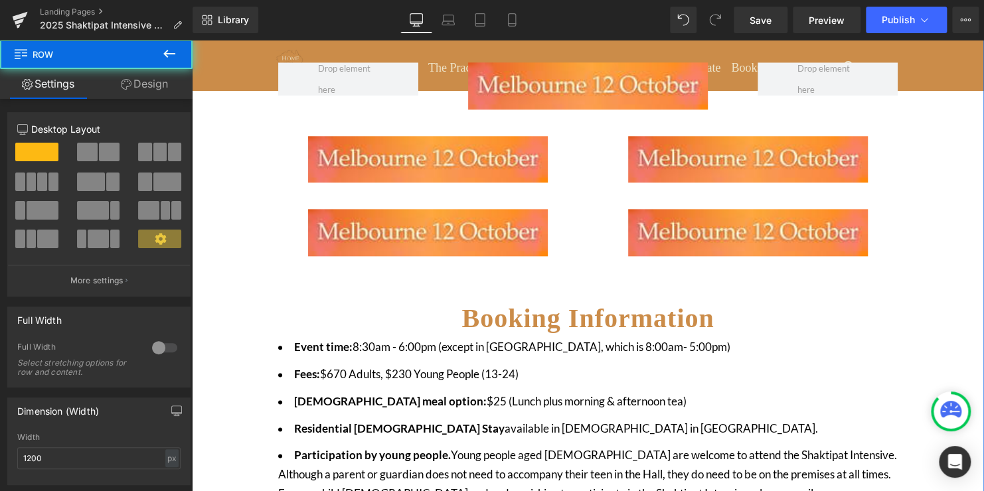
click at [925, 305] on div "In [GEOGRAPHIC_DATA], the one-day Shaktipat Intensive 2025 will be held in [GEO…" at bounding box center [588, 240] width 792 height 1083
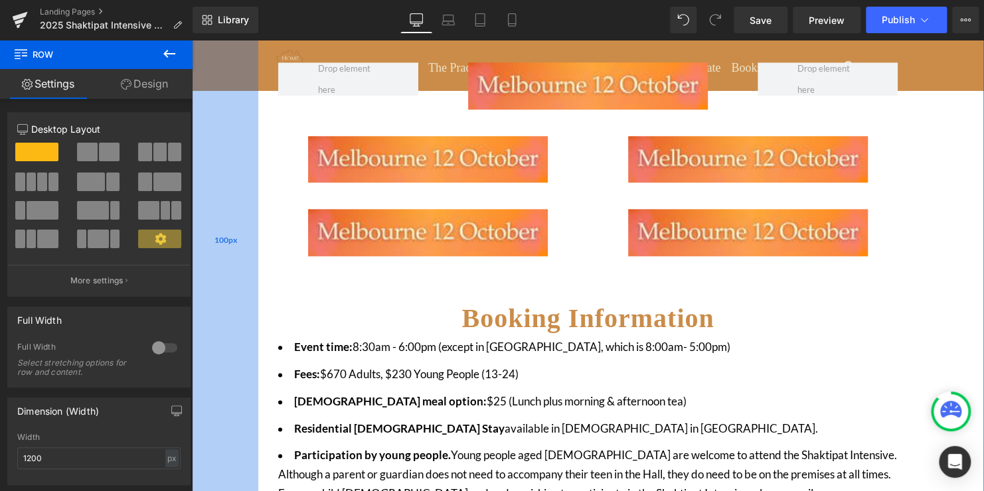
click at [241, 308] on div "100px" at bounding box center [225, 240] width 66 height 1083
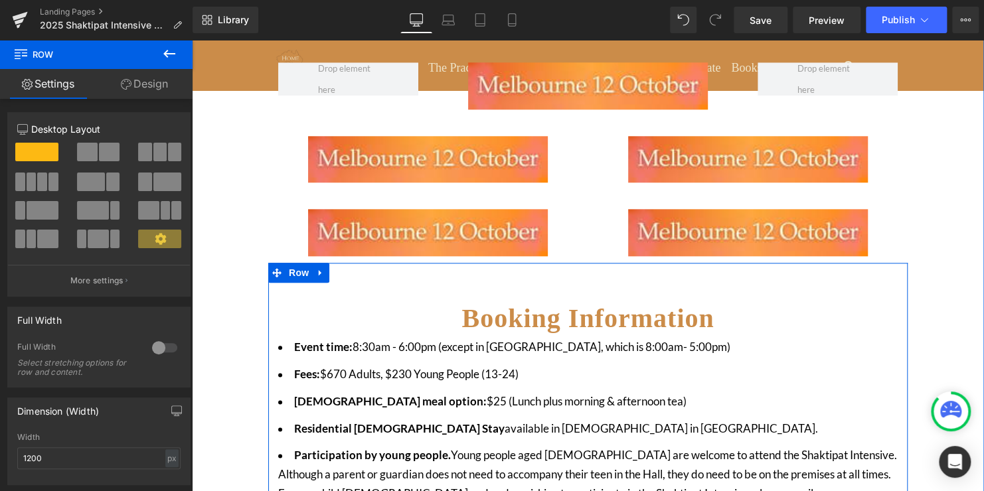
click at [271, 263] on span at bounding box center [276, 273] width 17 height 20
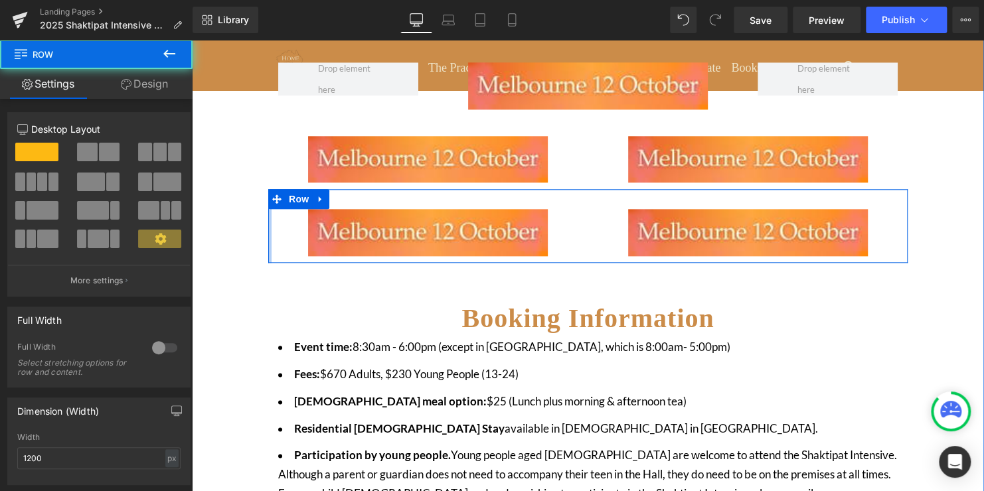
click at [271, 202] on div at bounding box center [269, 226] width 3 height 74
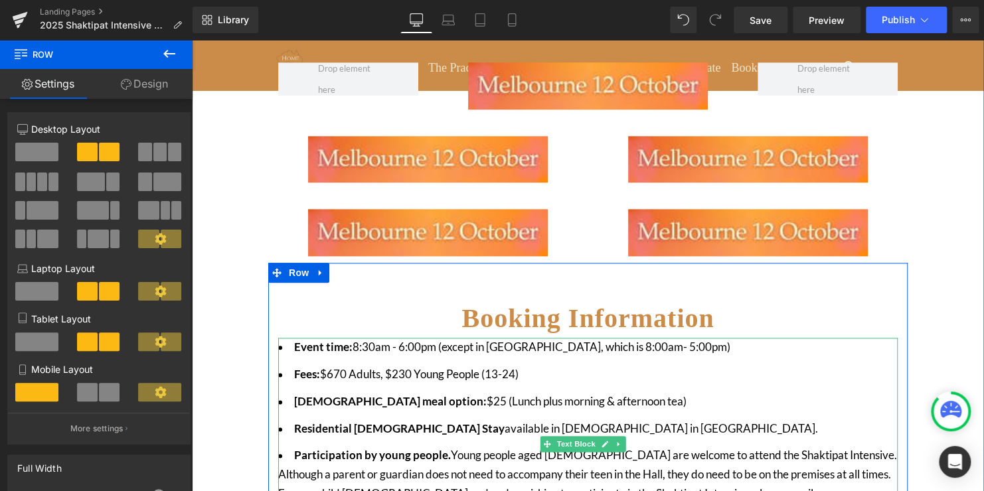
click at [735, 395] on li "[DEMOGRAPHIC_DATA] meal option: $25 (Lunch plus morning & afternoon tea)" at bounding box center [587, 401] width 619 height 19
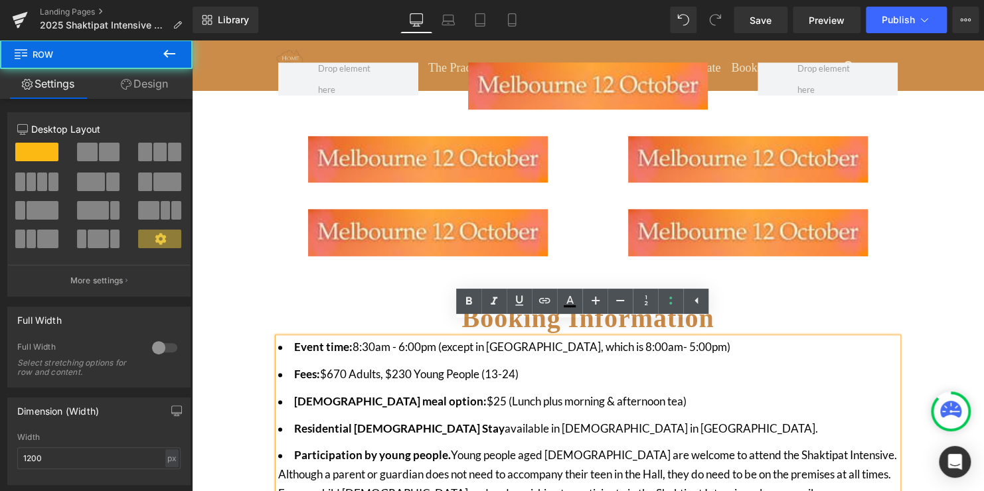
click at [937, 332] on div "In [GEOGRAPHIC_DATA], the one-day Shaktipat Intensive 2025 will be held in [GEO…" at bounding box center [588, 240] width 792 height 1083
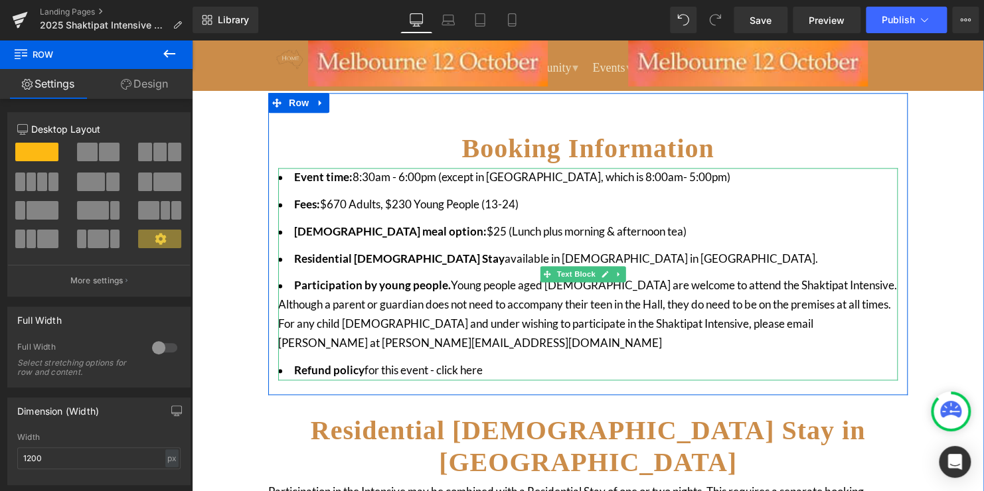
scroll to position [796, 0]
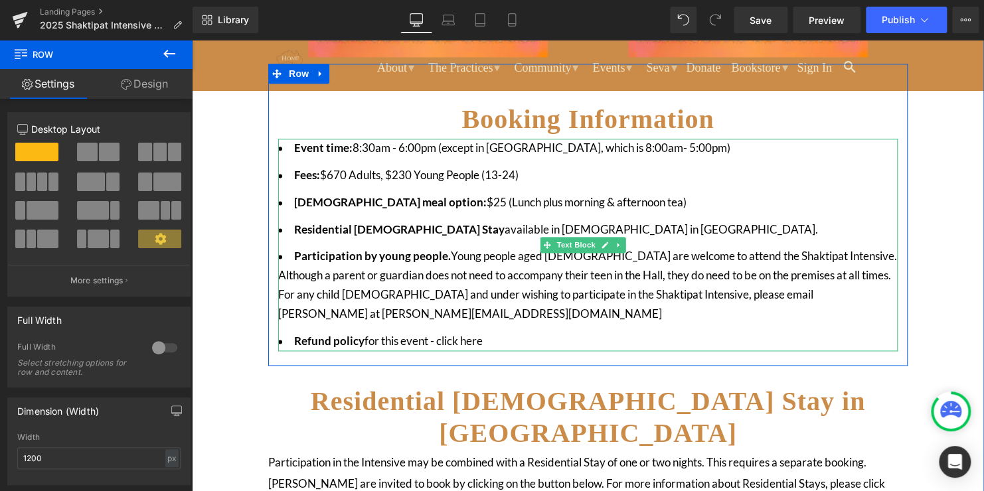
click at [624, 193] on li "[DEMOGRAPHIC_DATA] meal option: $25 (Lunch plus morning & afternoon tea)" at bounding box center [587, 202] width 619 height 19
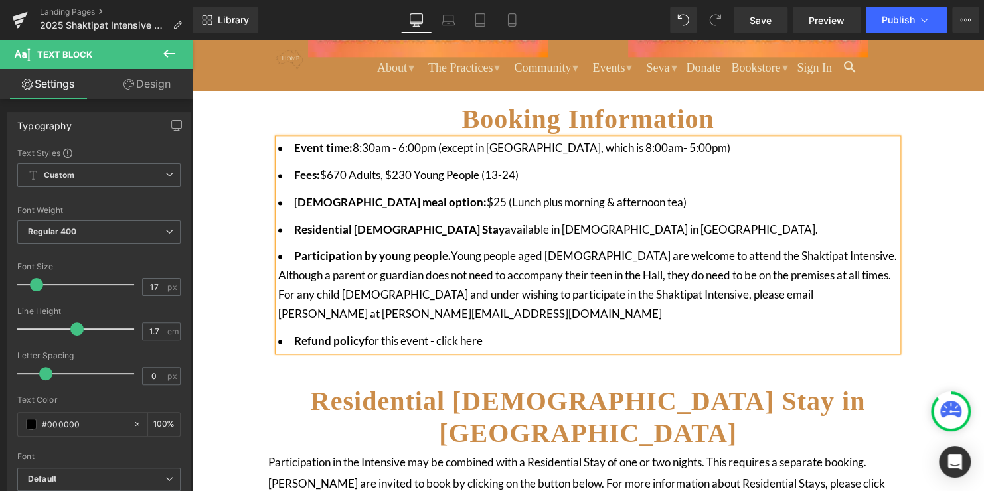
click at [423, 193] on li "[DEMOGRAPHIC_DATA] meal option: $25 (Lunch plus morning & afternoon tea)" at bounding box center [587, 202] width 619 height 19
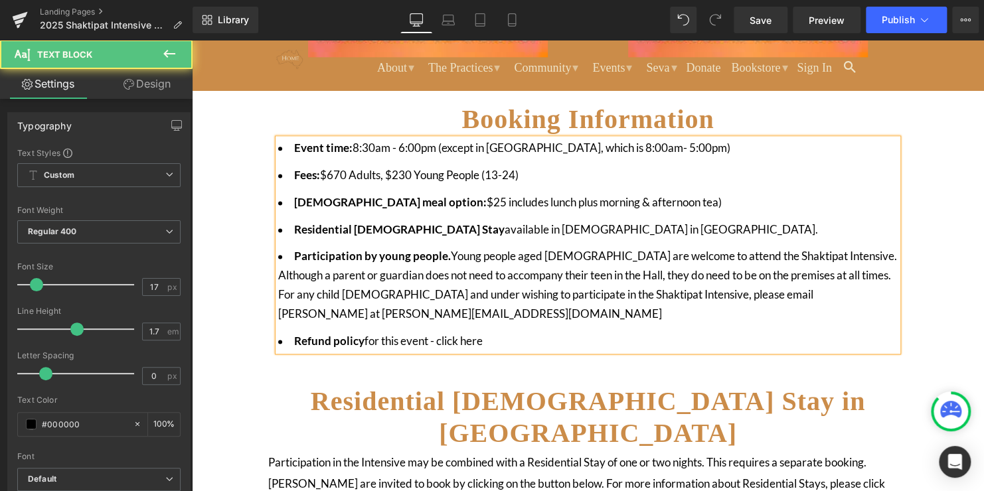
click at [642, 193] on li "[DEMOGRAPHIC_DATA] meal option: $25 includes lunch plus morning & afternoon tea)" at bounding box center [587, 202] width 619 height 19
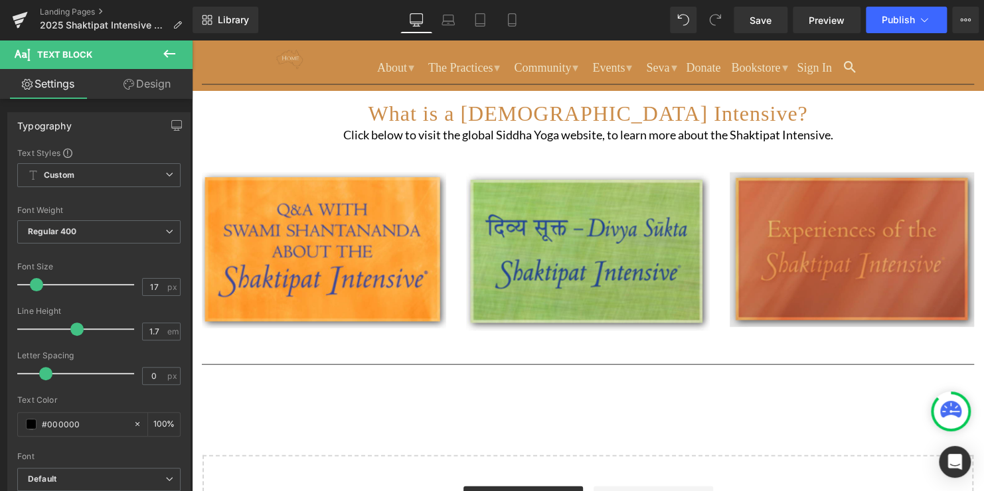
scroll to position [1314, 0]
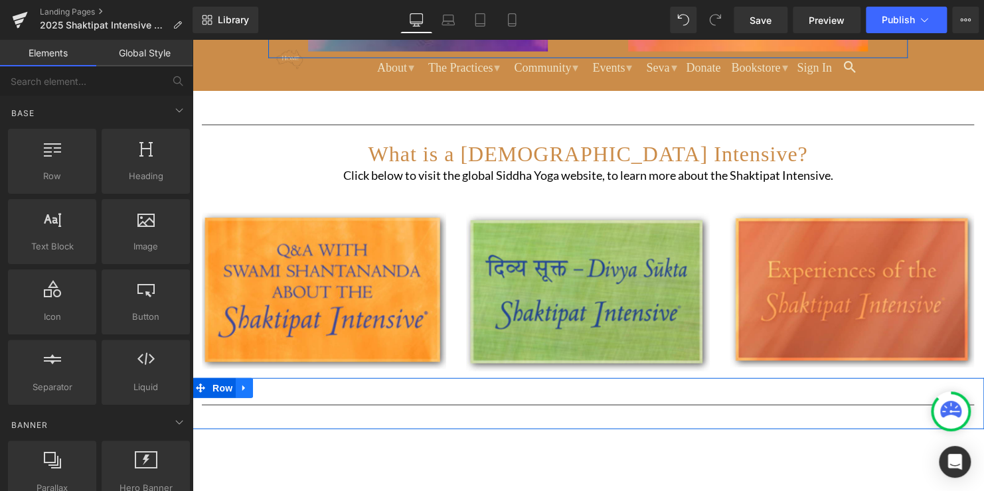
click at [242, 383] on icon at bounding box center [244, 388] width 9 height 10
click at [276, 383] on icon at bounding box center [278, 388] width 9 height 10
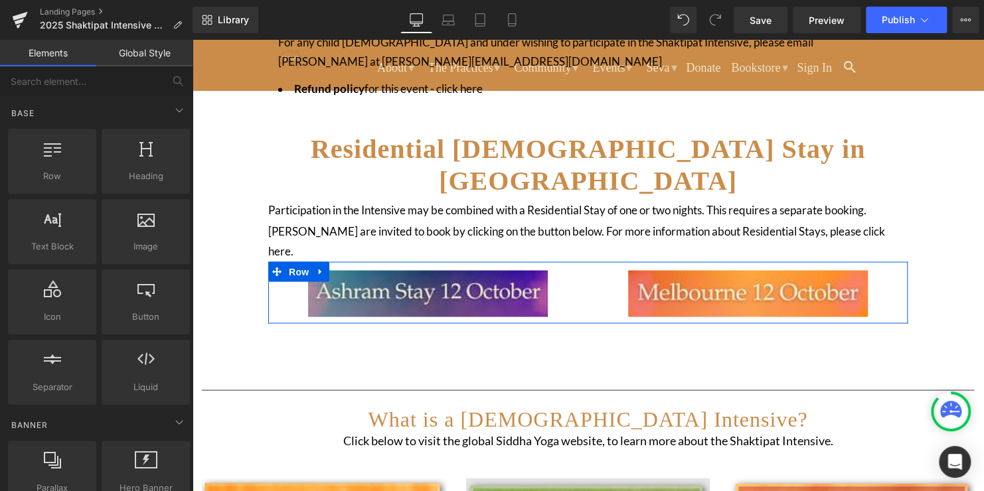
scroll to position [1048, 0]
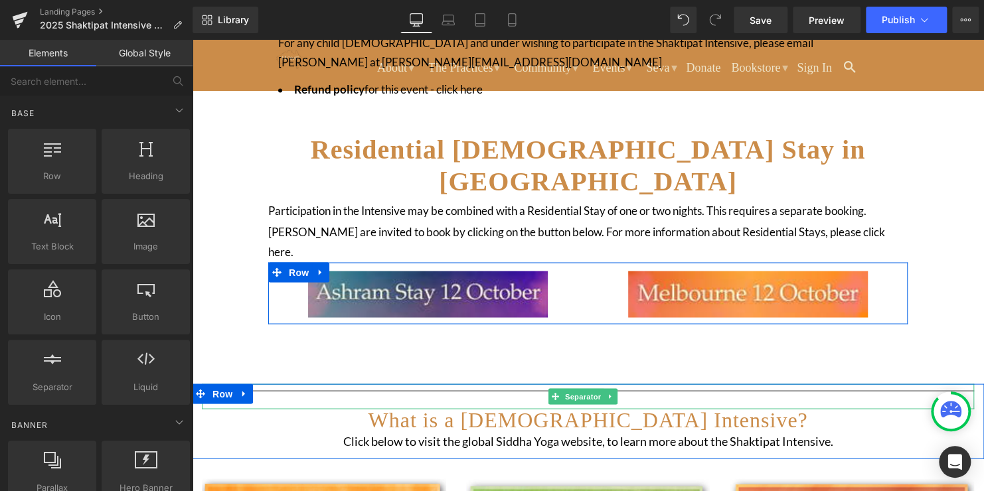
click at [600, 389] on span "Separator" at bounding box center [582, 397] width 41 height 16
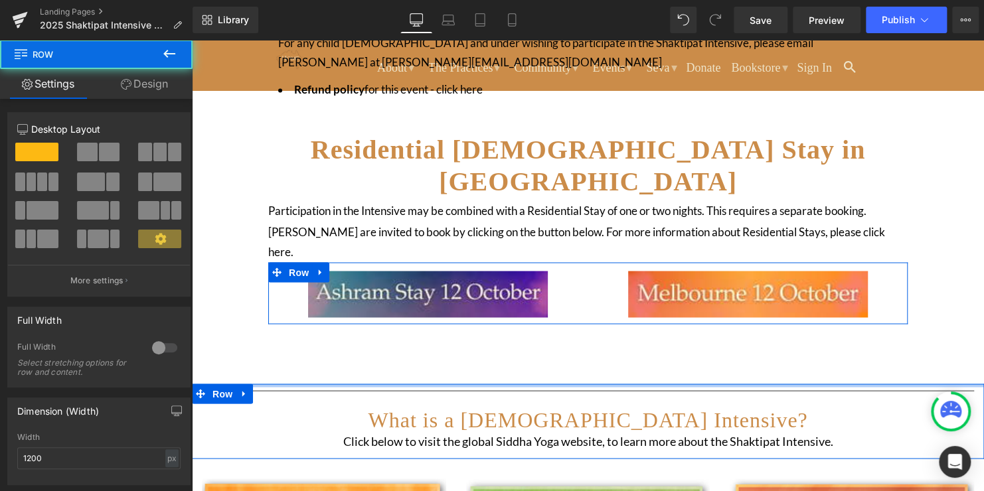
click at [644, 384] on div at bounding box center [588, 385] width 792 height 3
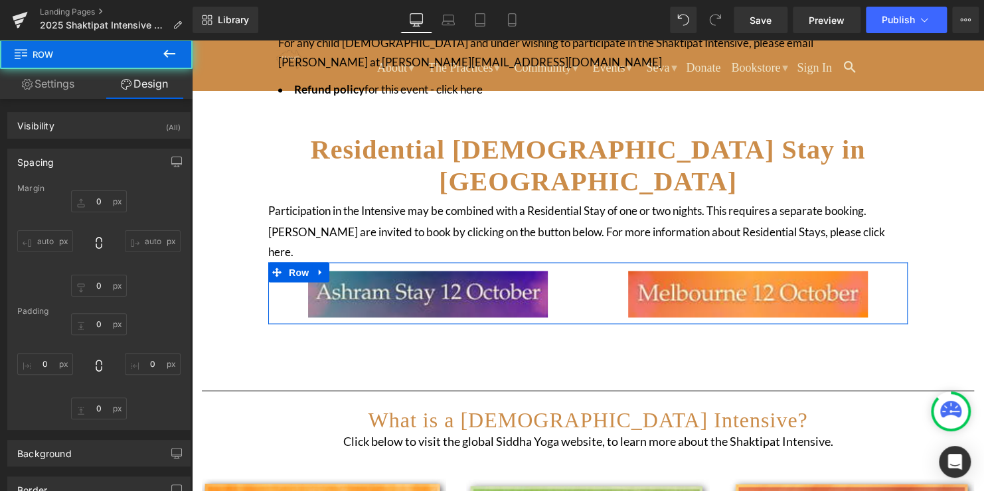
type input "0"
type input "10"
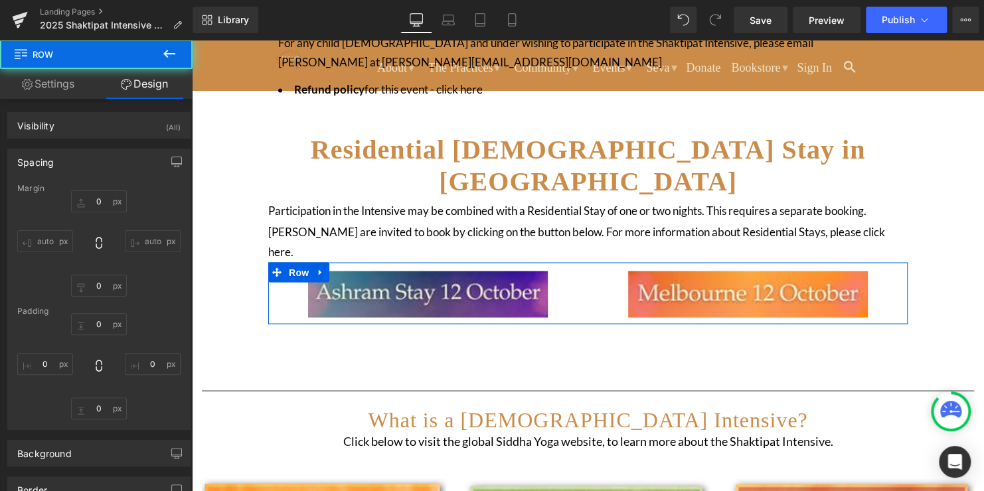
type input "0"
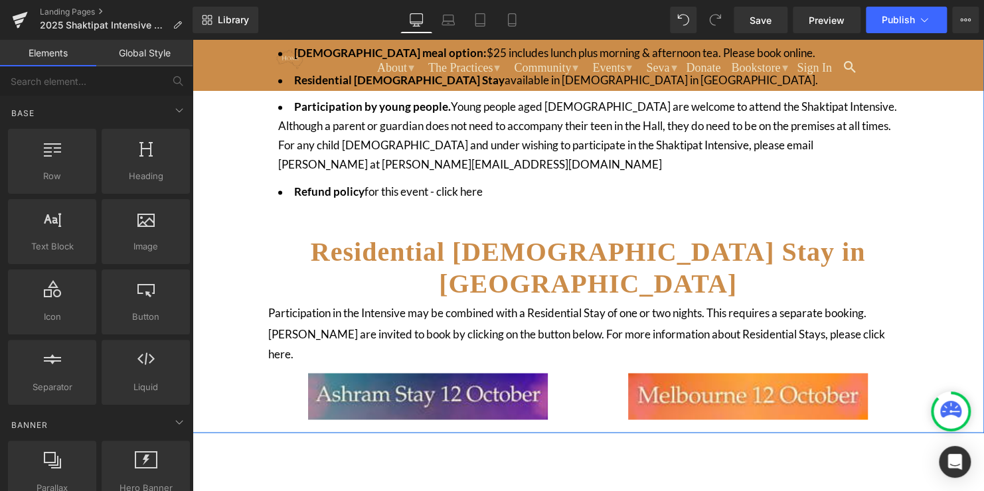
scroll to position [982, 0]
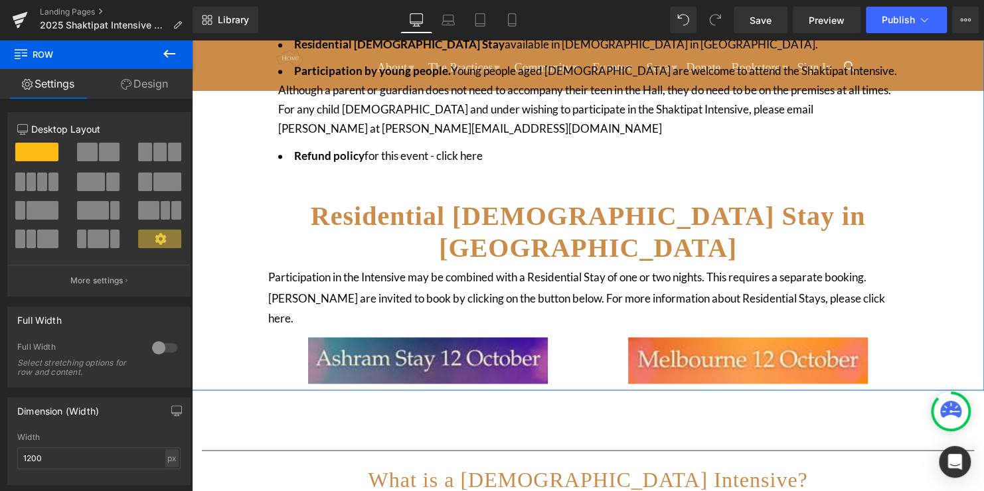
drag, startPoint x: 912, startPoint y: 329, endPoint x: 913, endPoint y: 317, distance: 12.0
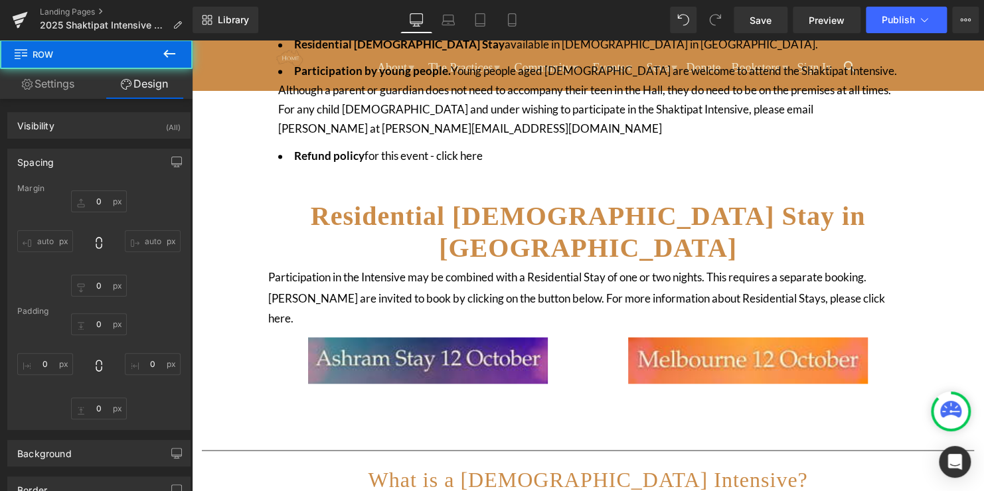
type input "20px"
type input "80px"
type input "0px"
type input "100px"
type input "0px"
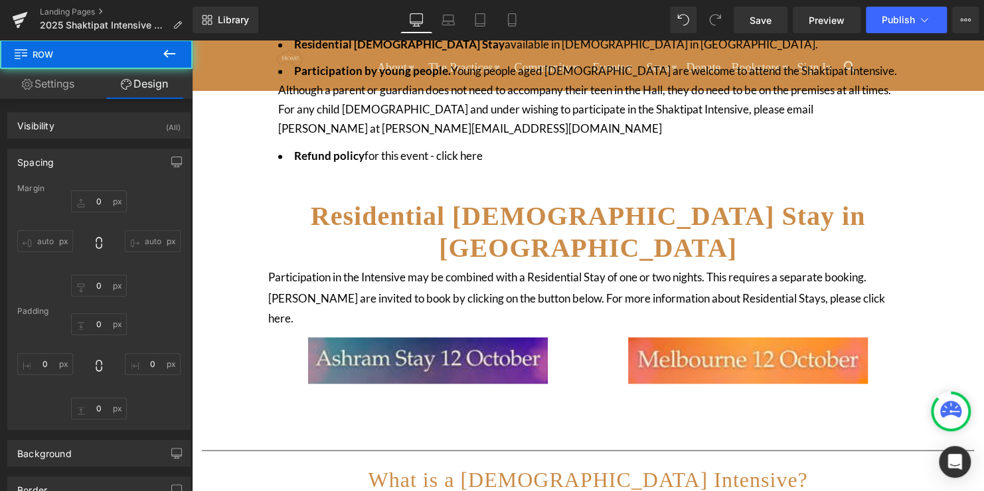
type input "100px"
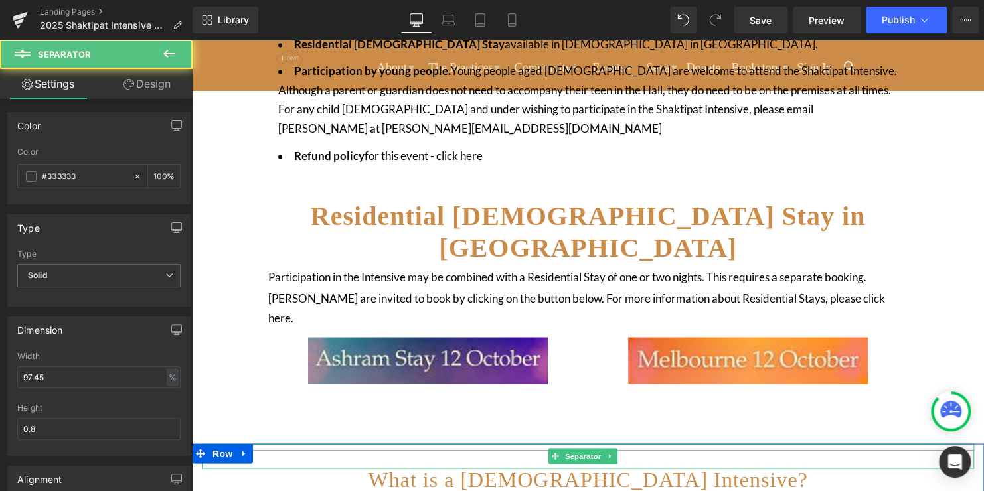
click at [746, 450] on hr at bounding box center [588, 453] width 772 height 7
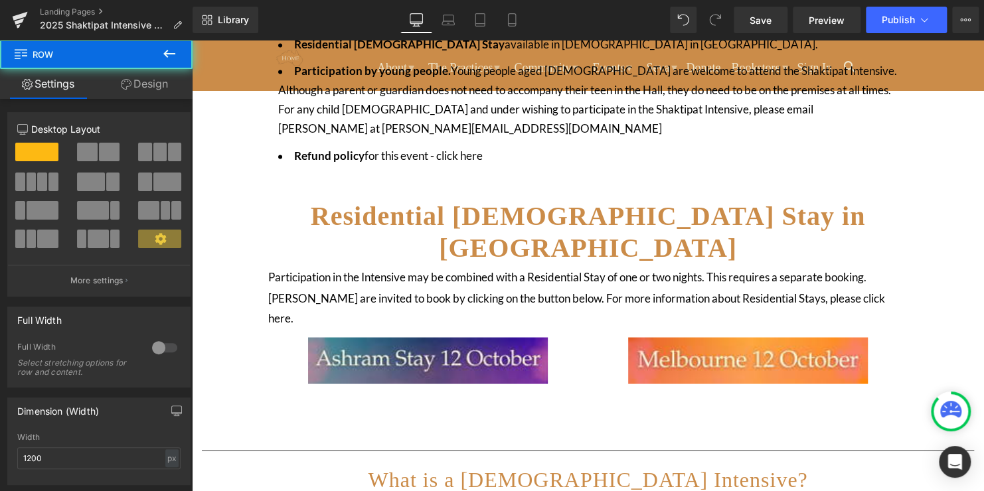
click at [751, 374] on div "Image In [GEOGRAPHIC_DATA], the one-day Shaktipat Intensive 2025 will be held i…" at bounding box center [588, 13] width 792 height 1732
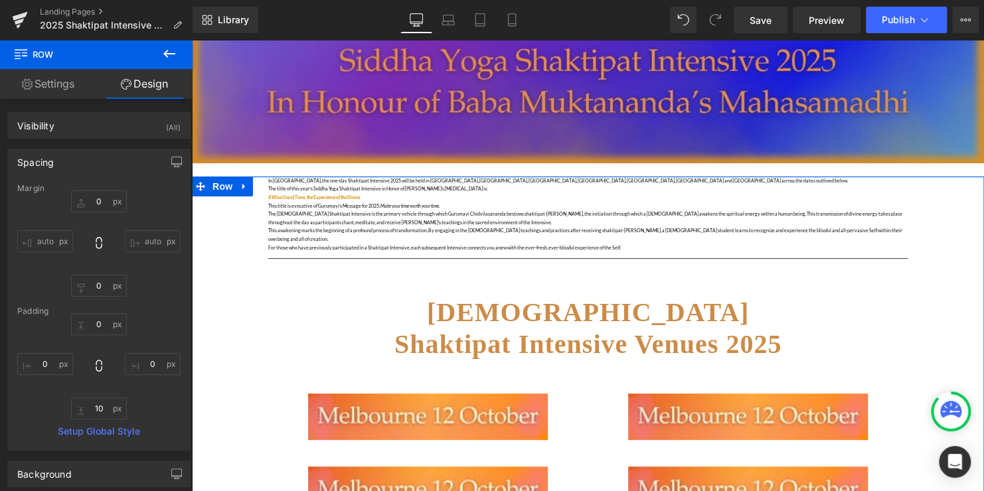
scroll to position [119, 0]
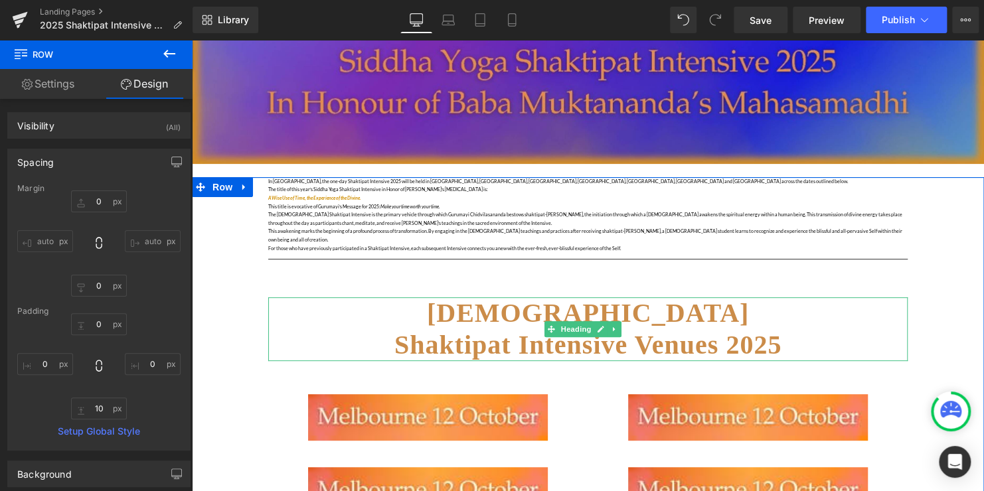
click at [674, 300] on span "SIDDHA YOGA Shaktipat Intensive Venues 2025" at bounding box center [587, 329] width 387 height 62
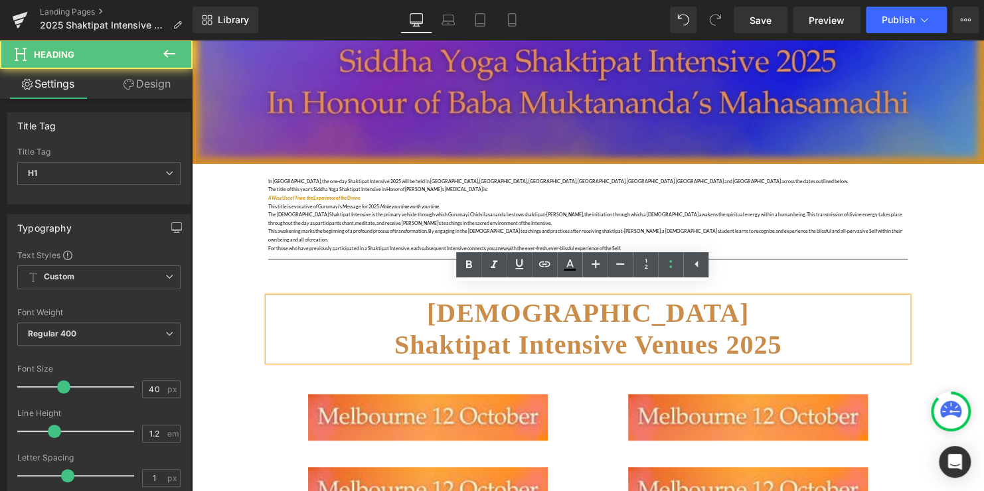
click at [679, 303] on span "SIDDHA YOGA Shaktipat Intensive Venues 2025" at bounding box center [587, 329] width 387 height 62
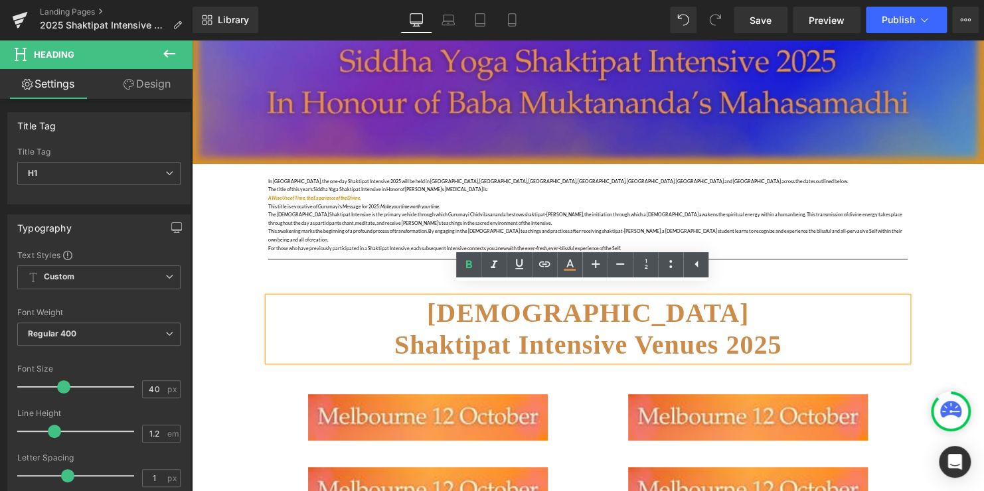
click at [620, 337] on span "SIDDHA YOGA Shaktipat Intensive Venues 2025" at bounding box center [587, 329] width 387 height 62
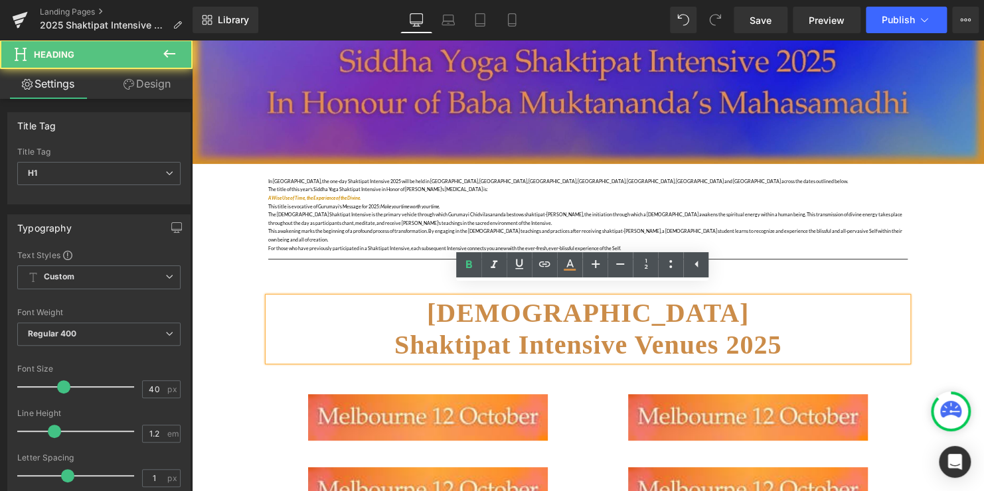
paste div
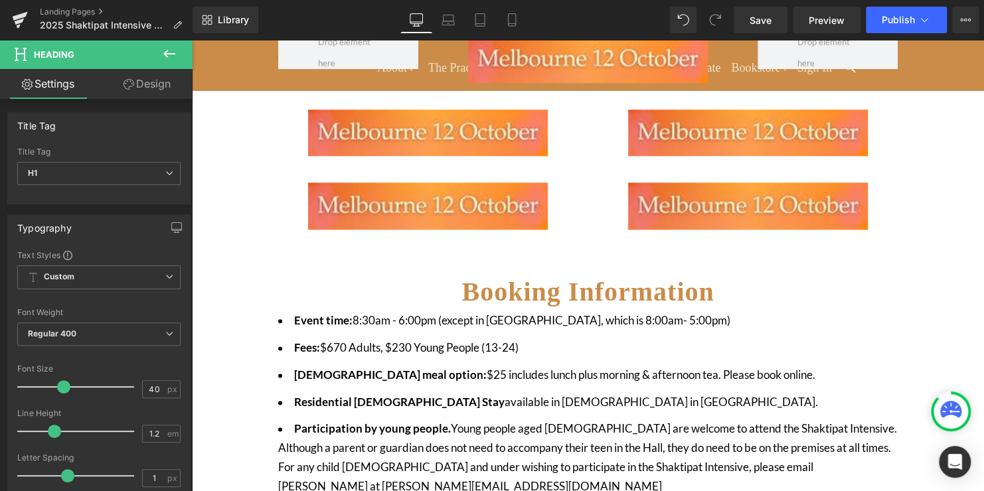
scroll to position [650, 0]
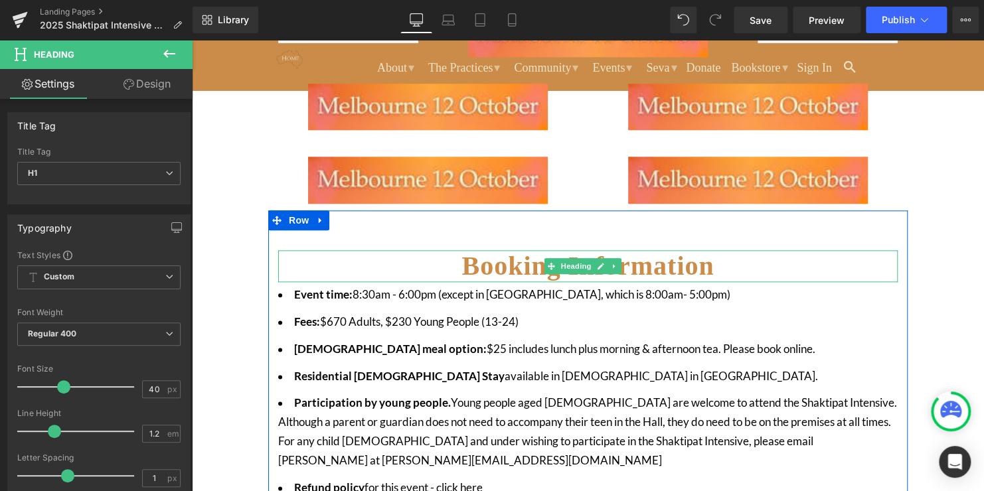
click at [796, 258] on h1 "Booking Information" at bounding box center [587, 266] width 619 height 32
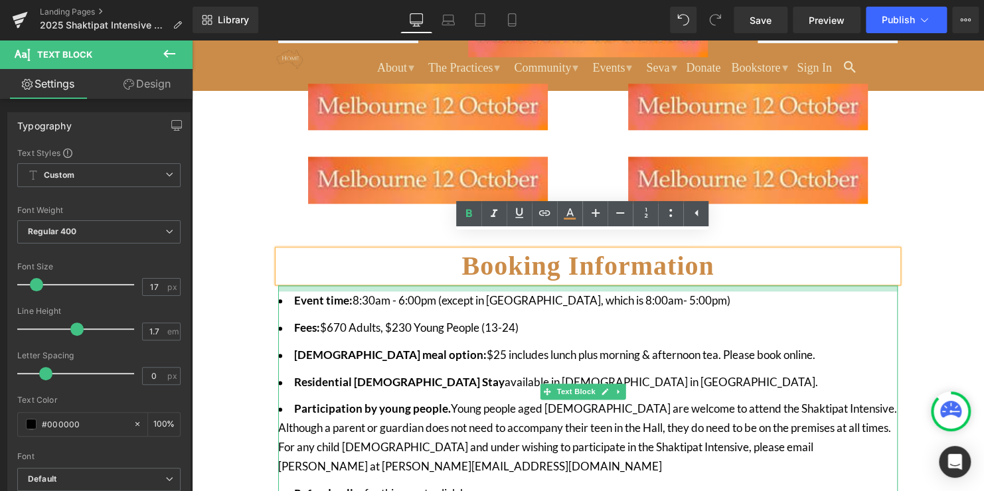
drag, startPoint x: 787, startPoint y: 273, endPoint x: 778, endPoint y: 280, distance: 10.9
click at [778, 285] on div "Event time: 8:30am - 6:00pm (except in [GEOGRAPHIC_DATA], which is 8:00am- 5:00…" at bounding box center [587, 394] width 619 height 218
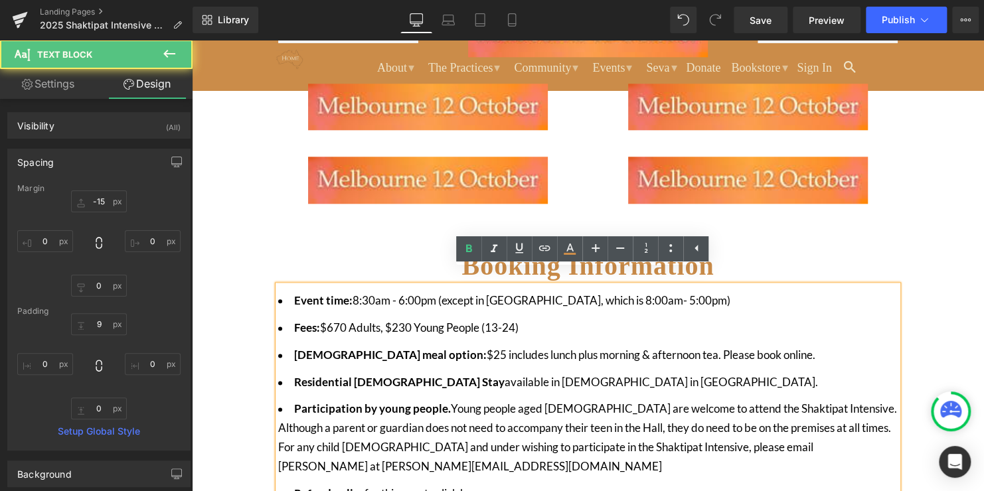
click at [929, 289] on div "In [GEOGRAPHIC_DATA], the one-day Shaktipat Intensive 2025 will be held in [GEO…" at bounding box center [588, 187] width 792 height 1083
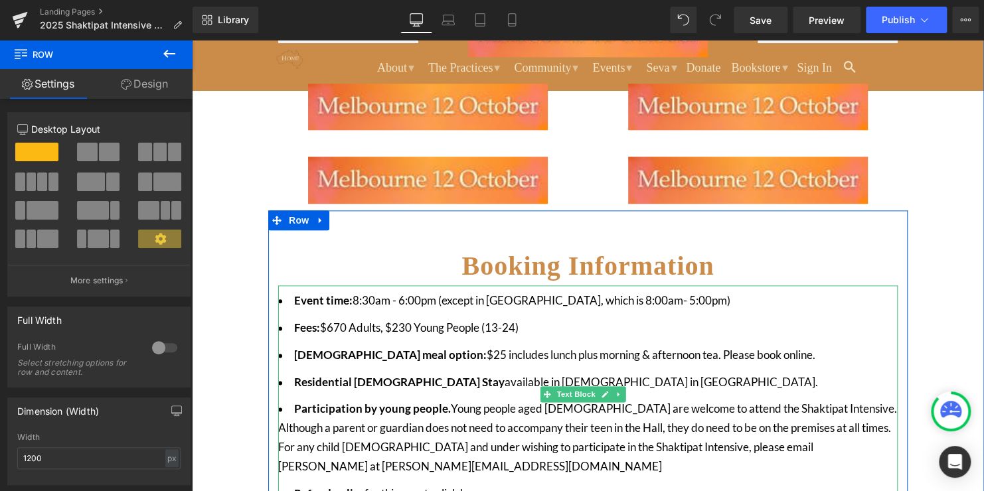
click at [585, 291] on li "Event time: 8:30am - 6:00pm (except in [GEOGRAPHIC_DATA], which is 8:00am- 5:00…" at bounding box center [587, 300] width 619 height 19
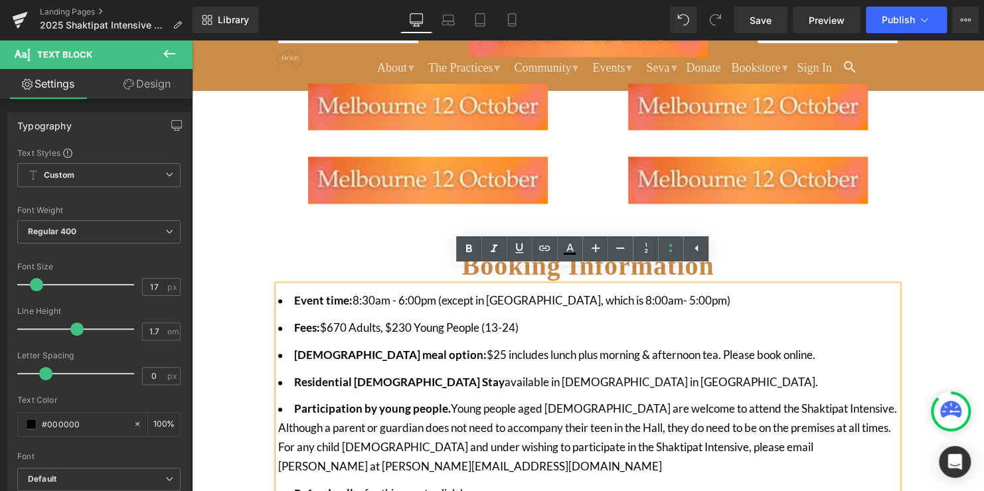
click at [934, 309] on div "In [GEOGRAPHIC_DATA], the one-day Shaktipat Intensive 2025 will be held in [GEO…" at bounding box center [588, 187] width 792 height 1083
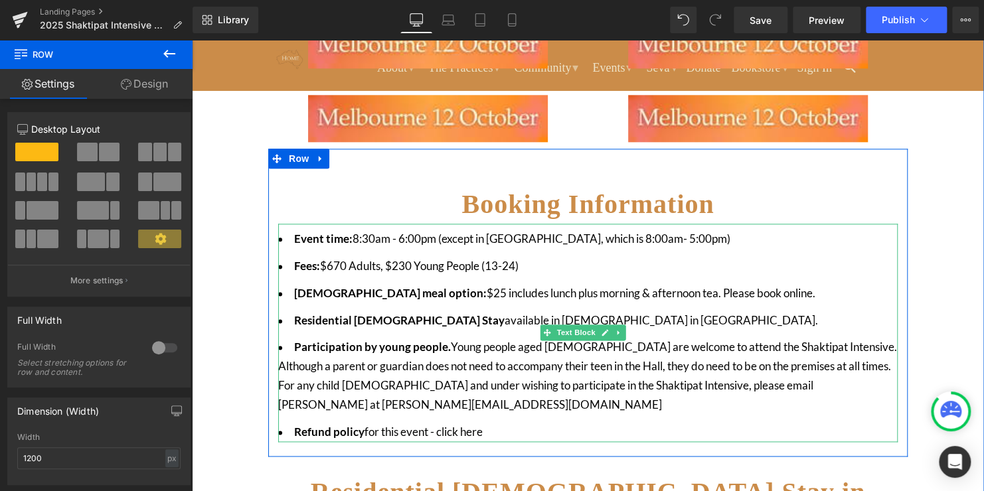
scroll to position [716, 0]
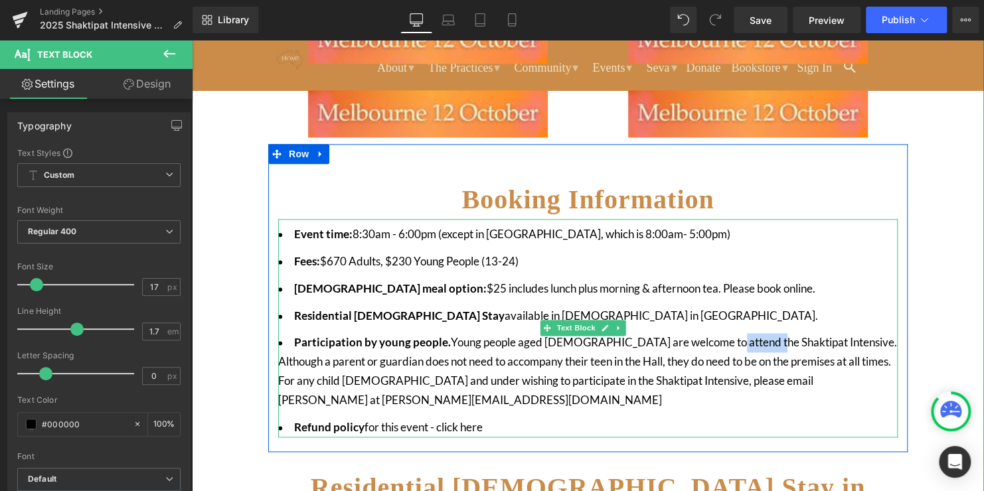
drag, startPoint x: 751, startPoint y: 329, endPoint x: 709, endPoint y: 331, distance: 42.5
click at [708, 333] on li "Participation by young people. Young people aged [DEMOGRAPHIC_DATA] are welcome…" at bounding box center [587, 371] width 619 height 77
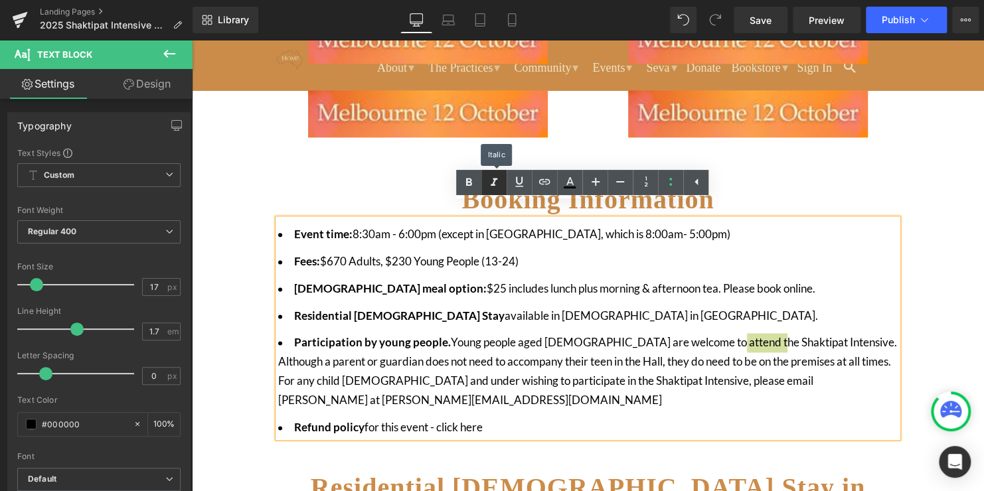
click at [487, 175] on icon at bounding box center [494, 183] width 16 height 16
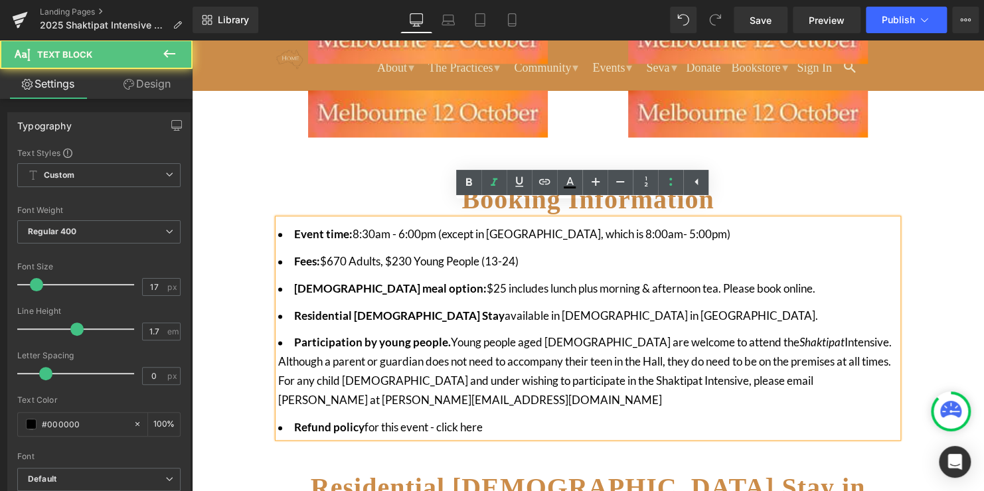
click at [710, 339] on li "Participation by young people. Young people aged [DEMOGRAPHIC_DATA] are welcome…" at bounding box center [587, 371] width 619 height 77
click at [619, 348] on li "Participation by young people. Young people aged [DEMOGRAPHIC_DATA] are welcome…" at bounding box center [587, 371] width 619 height 77
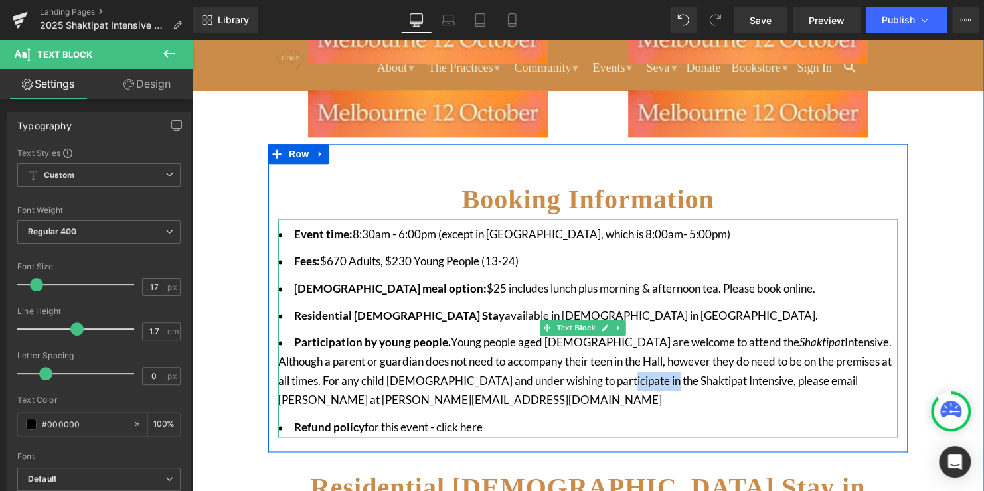
drag, startPoint x: 629, startPoint y: 366, endPoint x: 581, endPoint y: 370, distance: 47.9
click at [581, 370] on li "Participation by young people. Young people aged [DEMOGRAPHIC_DATA] are welcome…" at bounding box center [587, 371] width 619 height 77
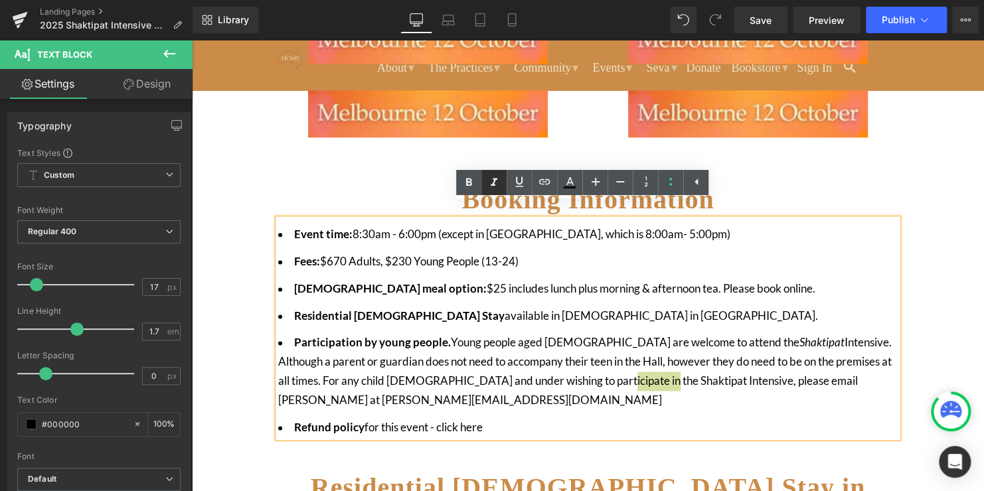
click at [494, 173] on link at bounding box center [493, 182] width 25 height 25
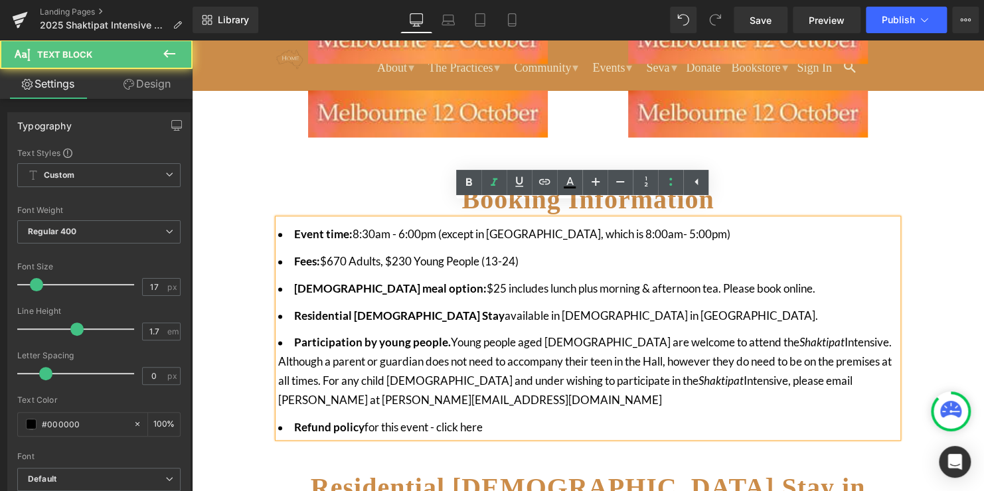
click at [644, 390] on li "Participation by young people. Young people aged [DEMOGRAPHIC_DATA] are welcome…" at bounding box center [587, 371] width 619 height 77
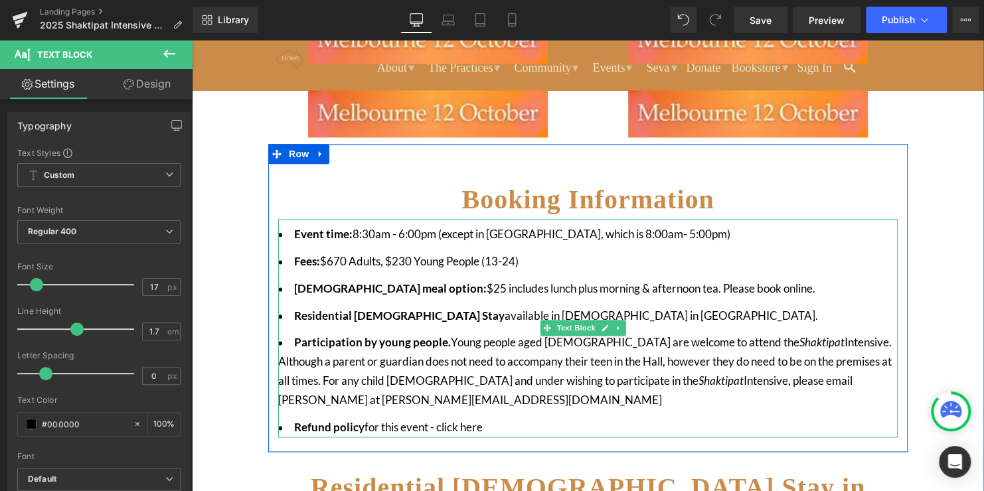
drag, startPoint x: 488, startPoint y: 412, endPoint x: 443, endPoint y: 412, distance: 44.5
click at [440, 418] on li "Refund policy for this event - click here" at bounding box center [587, 427] width 619 height 19
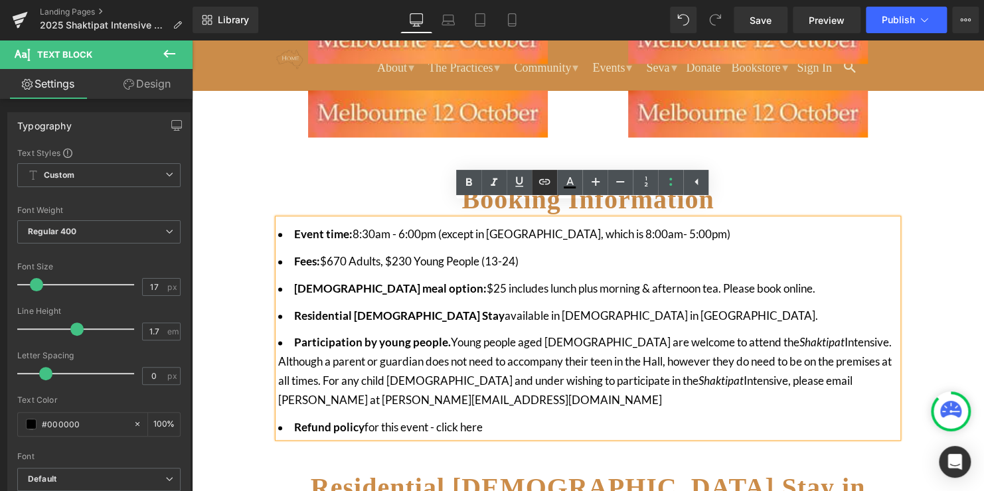
click at [550, 186] on icon at bounding box center [544, 182] width 16 height 16
click at [512, 442] on input "text" at bounding box center [497, 441] width 204 height 33
paste input "[URL][DOMAIN_NAME]"
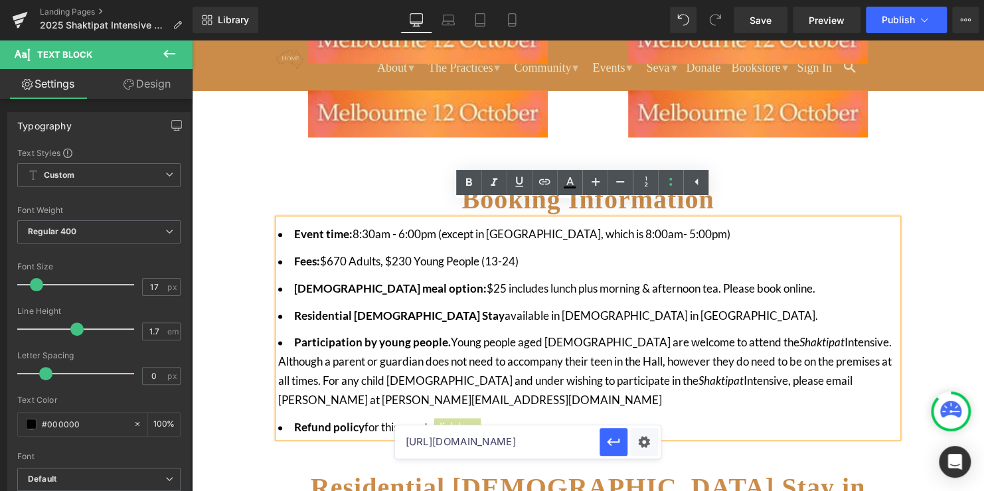
scroll to position [0, 44]
type input "[URL][DOMAIN_NAME]"
click at [611, 435] on icon "button" at bounding box center [613, 442] width 16 height 16
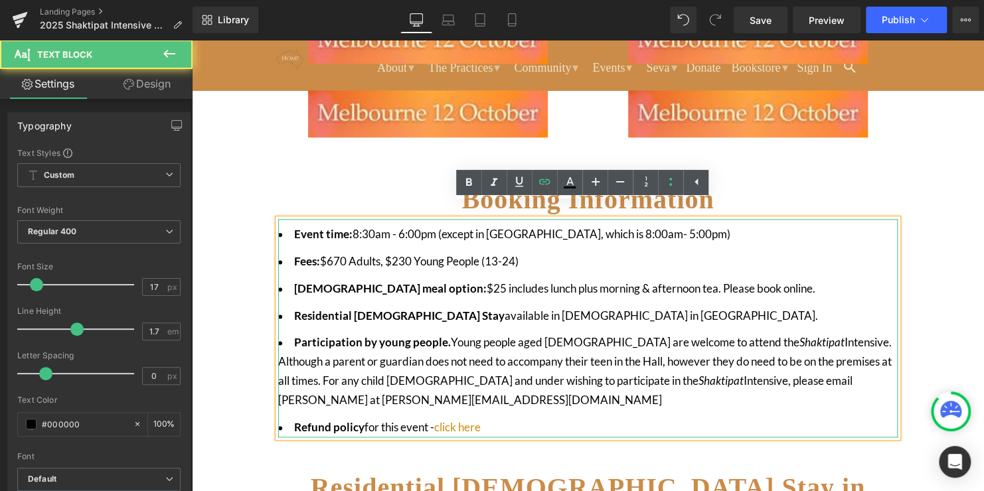
click at [617, 378] on li "Participation by young people. Young people aged [DEMOGRAPHIC_DATA] are welcome…" at bounding box center [587, 371] width 619 height 77
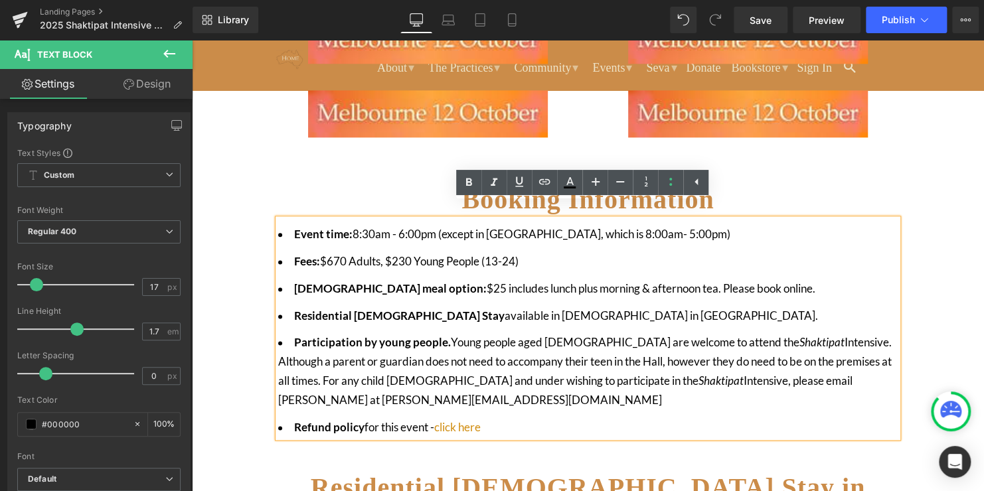
click at [788, 369] on li "Participation by young people. Young people aged [DEMOGRAPHIC_DATA] are welcome…" at bounding box center [587, 371] width 619 height 77
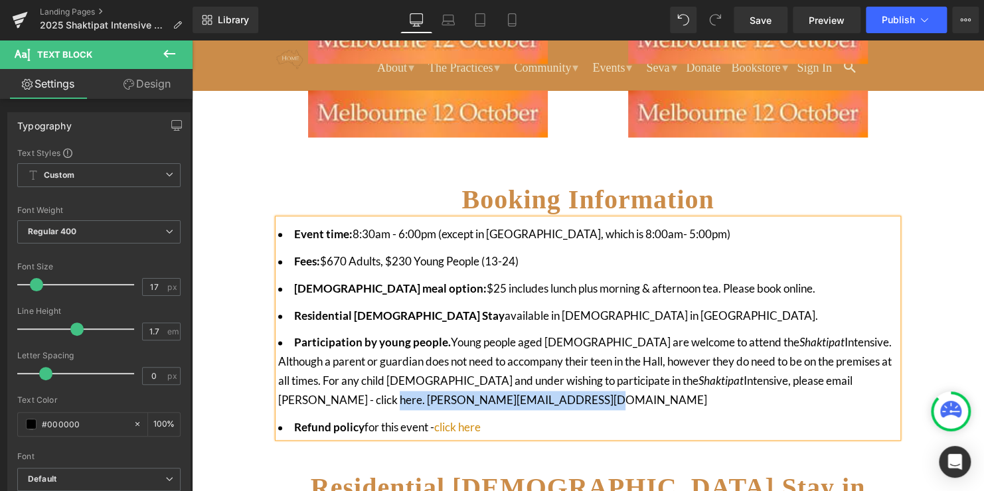
drag, startPoint x: 473, startPoint y: 388, endPoint x: 278, endPoint y: 392, distance: 194.5
click at [278, 392] on li "Participation by young people. Young people aged [DEMOGRAPHIC_DATA] are welcome…" at bounding box center [587, 371] width 619 height 77
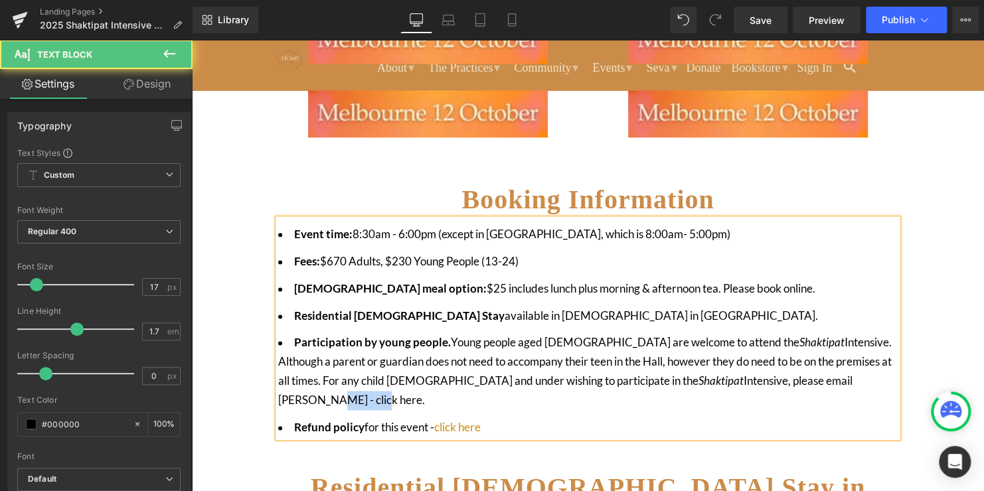
drag, startPoint x: 829, startPoint y: 369, endPoint x: 784, endPoint y: 372, distance: 45.2
click at [784, 372] on li "Participation by young people. Young people aged [DEMOGRAPHIC_DATA] are welcome…" at bounding box center [587, 371] width 619 height 77
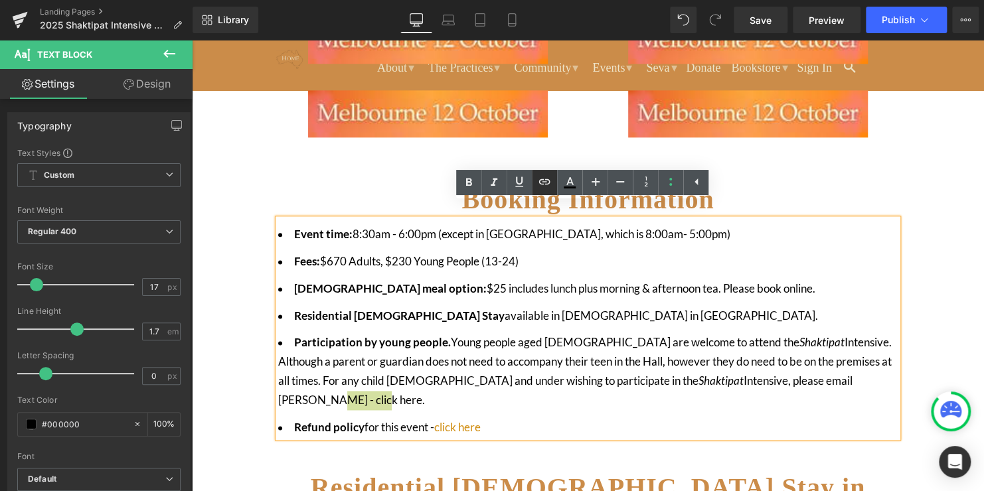
click at [540, 181] on icon at bounding box center [544, 181] width 11 height 5
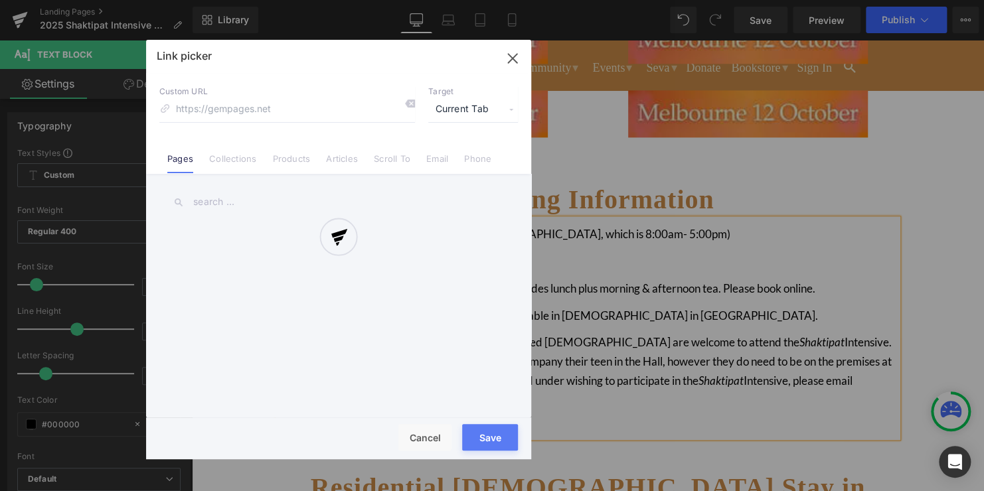
click at [869, 0] on div "Text Color Highlight Color #333333 Edit or remove link: Edit - Unlink - Cancel …" at bounding box center [492, 0] width 984 height 0
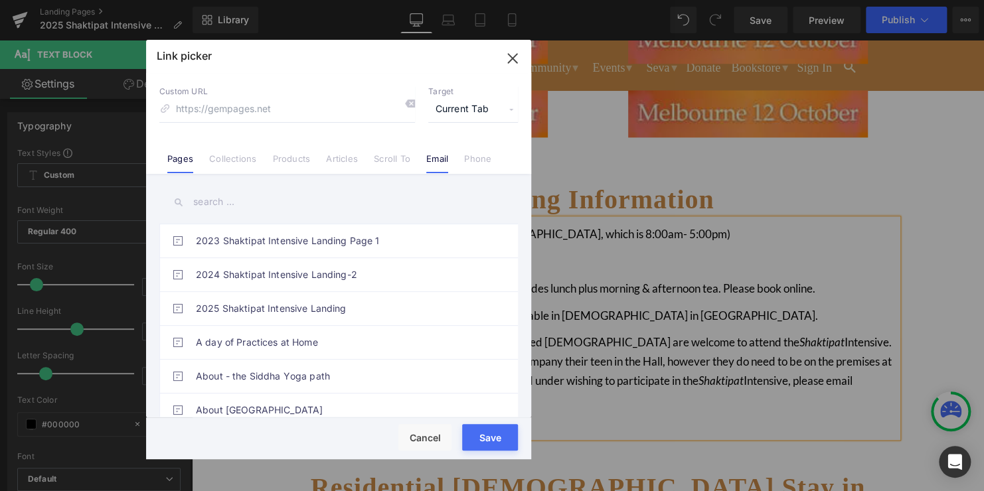
click at [438, 167] on link "Email" at bounding box center [437, 163] width 22 height 20
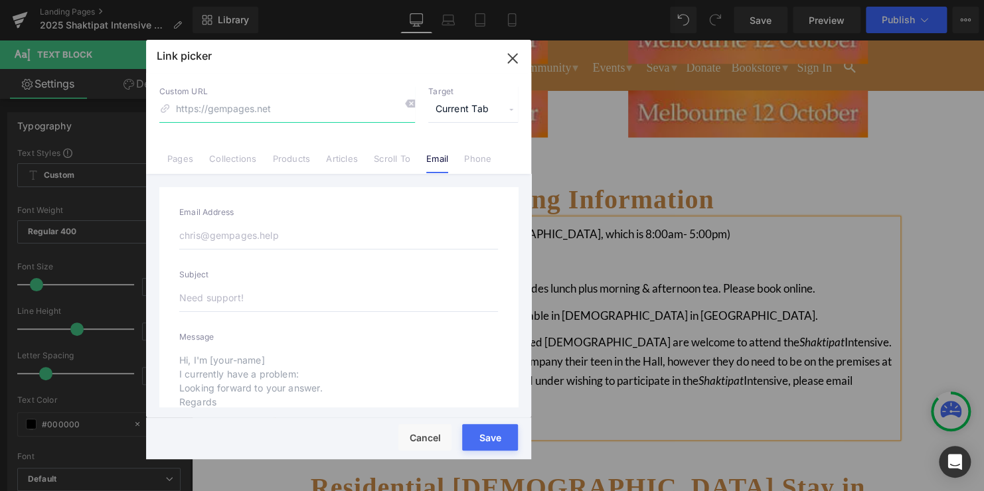
click at [262, 112] on input at bounding box center [287, 109] width 256 height 25
paste input "[PERSON_NAME][EMAIL_ADDRESS][DOMAIN_NAME]"
type input "[PERSON_NAME][EMAIL_ADDRESS][DOMAIN_NAME]"
click at [500, 434] on div "Rendering Content" at bounding box center [492, 438] width 82 height 15
click at [502, 438] on div "Rendering Content" at bounding box center [492, 438] width 82 height 15
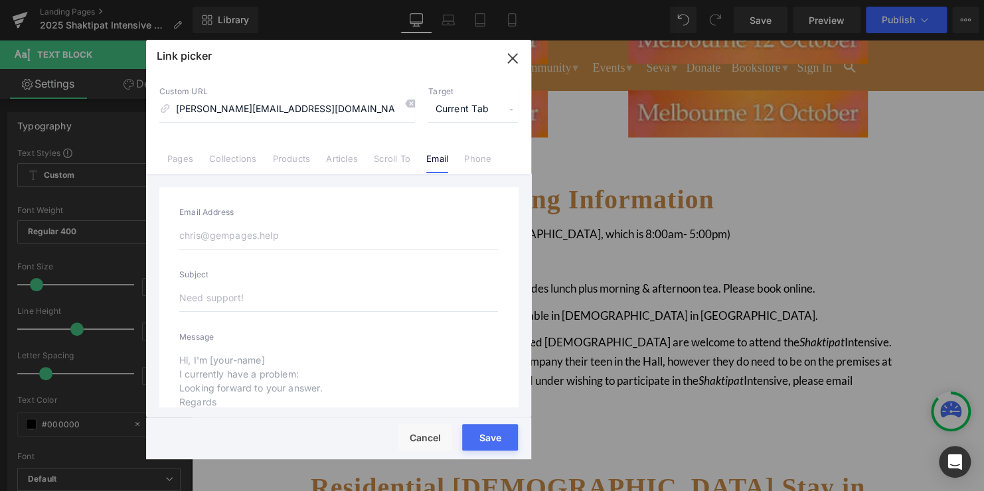
click at [488, 438] on div "Rendering Content" at bounding box center [492, 438] width 82 height 15
click at [488, 449] on button "Save" at bounding box center [490, 437] width 56 height 27
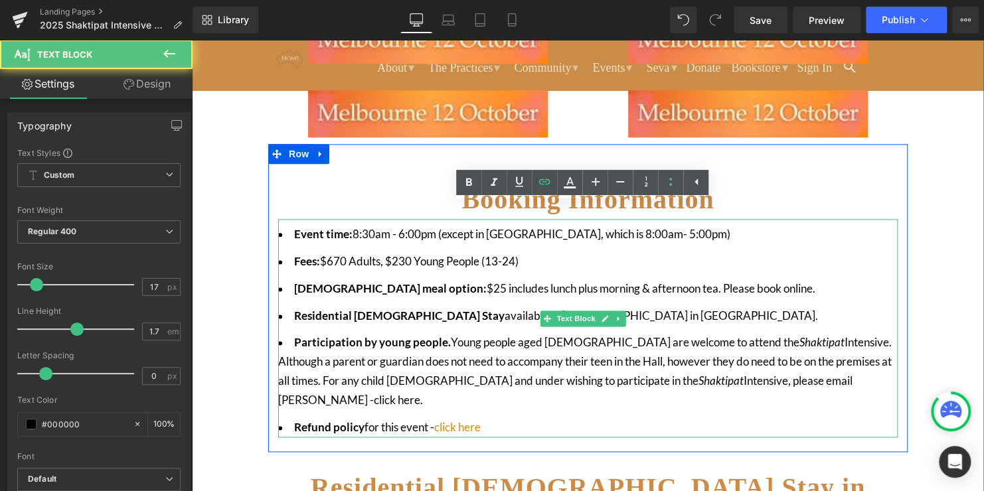
drag, startPoint x: 835, startPoint y: 369, endPoint x: 783, endPoint y: 372, distance: 52.5
click at [783, 372] on li "Participation by young people. Young people aged [DEMOGRAPHIC_DATA] are welcome…" at bounding box center [587, 371] width 619 height 77
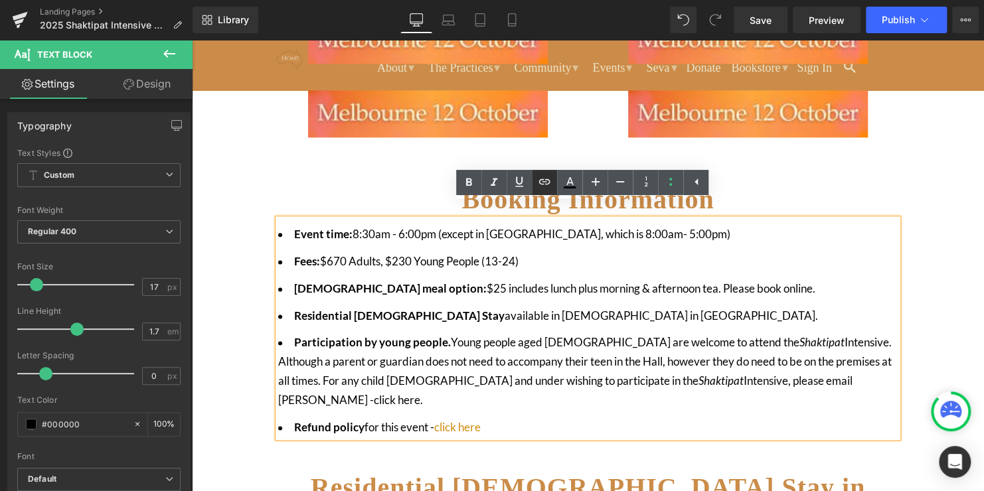
click at [549, 184] on icon at bounding box center [544, 182] width 16 height 16
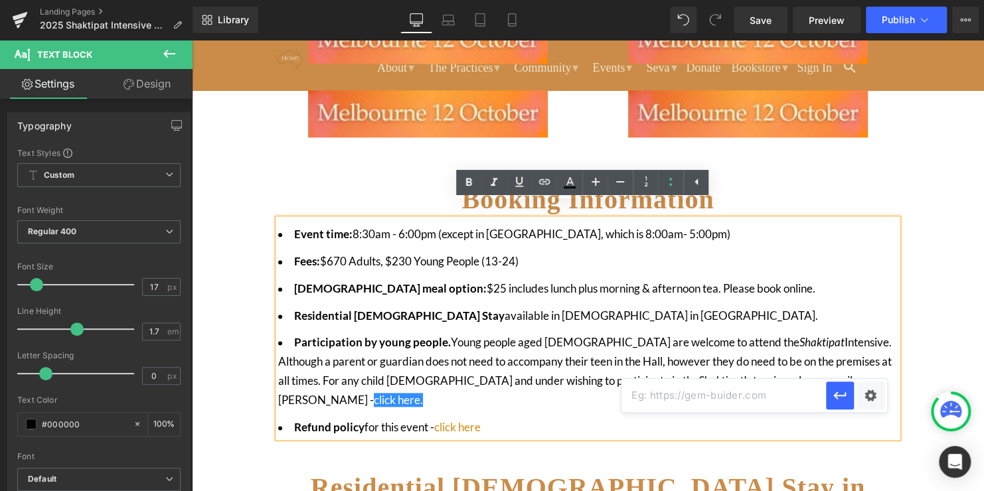
click at [743, 395] on input "text" at bounding box center [723, 395] width 204 height 33
paste input "[PERSON_NAME][EMAIL_ADDRESS][DOMAIN_NAME]"
type input "[PERSON_NAME][EMAIL_ADDRESS][DOMAIN_NAME]"
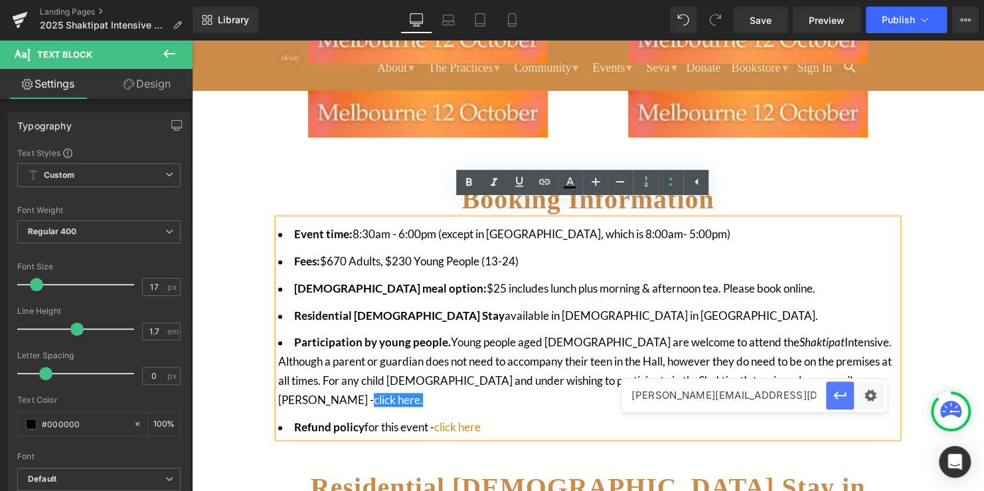
click at [845, 396] on icon "button" at bounding box center [840, 396] width 16 height 16
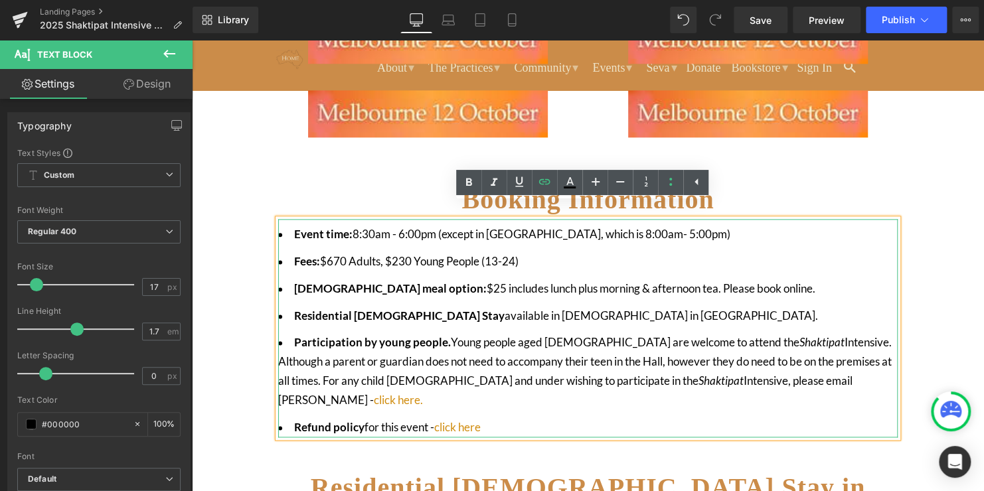
click at [769, 377] on ul "Event time: 8:30am - 6:00pm (except in [GEOGRAPHIC_DATA], which is 8:00am- 5:00…" at bounding box center [587, 331] width 619 height 212
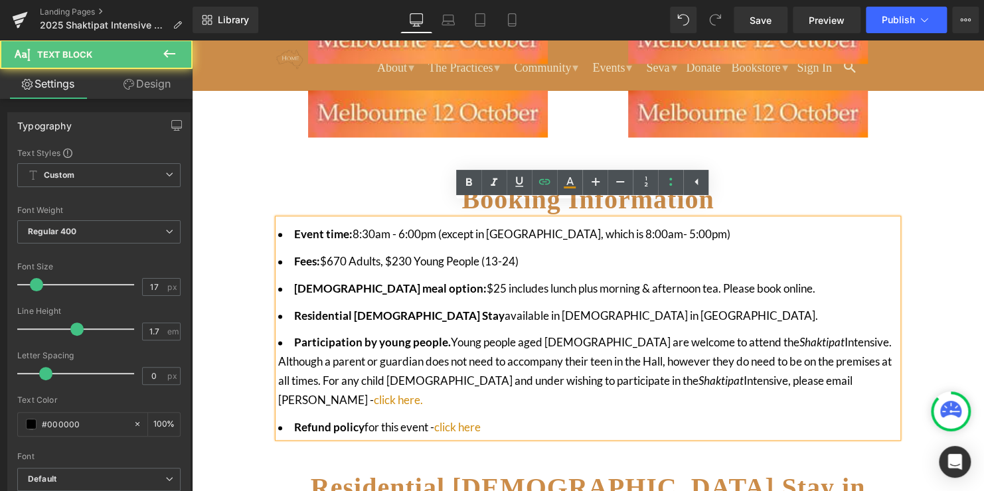
click at [623, 307] on li "Residential [DEMOGRAPHIC_DATA] Stay available in [GEOGRAPHIC_DATA][DEMOGRAPHIC_…" at bounding box center [587, 316] width 619 height 19
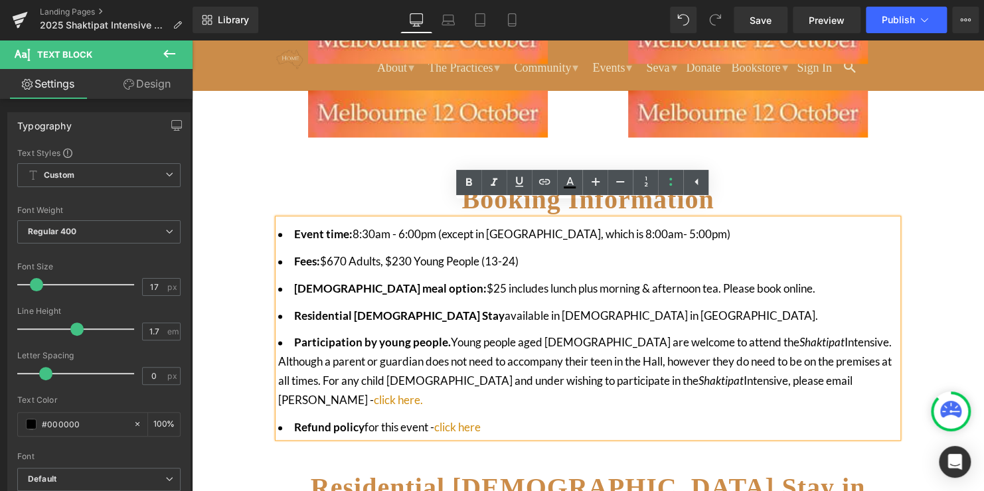
click at [735, 279] on li "Ashram meal option: $25 includes lunch plus morning & afternoon tea. Please boo…" at bounding box center [587, 288] width 619 height 19
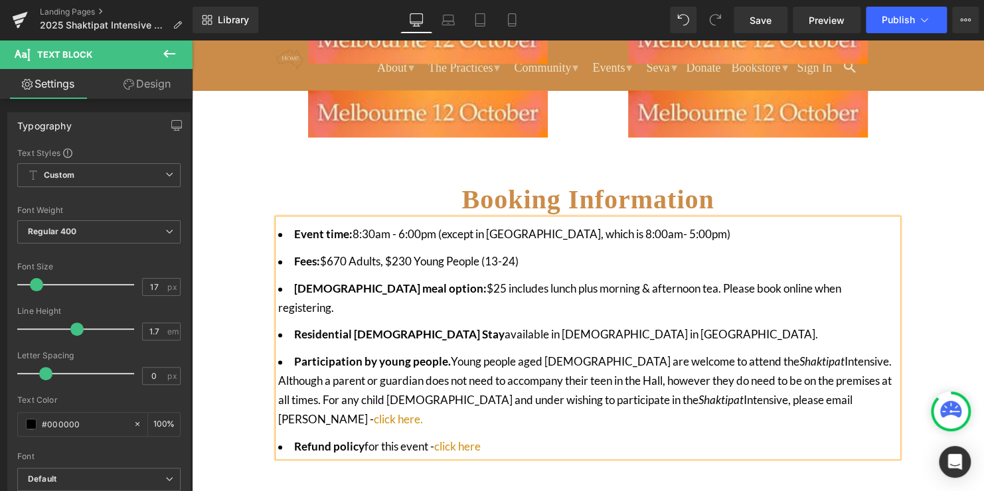
click at [939, 242] on div "In [GEOGRAPHIC_DATA], the one-day Shaktipat Intensive 2025 will be held in [GEO…" at bounding box center [588, 131] width 792 height 1102
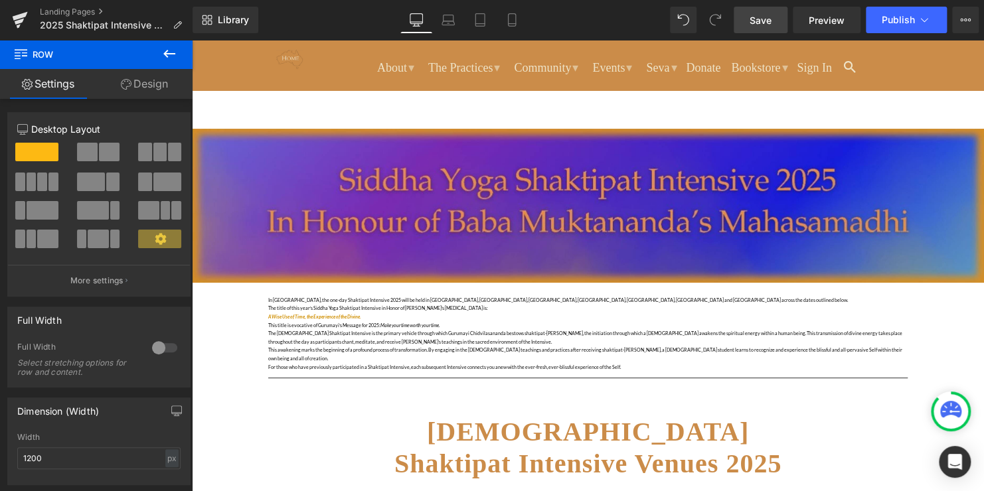
click at [764, 16] on span "Save" at bounding box center [760, 20] width 22 height 14
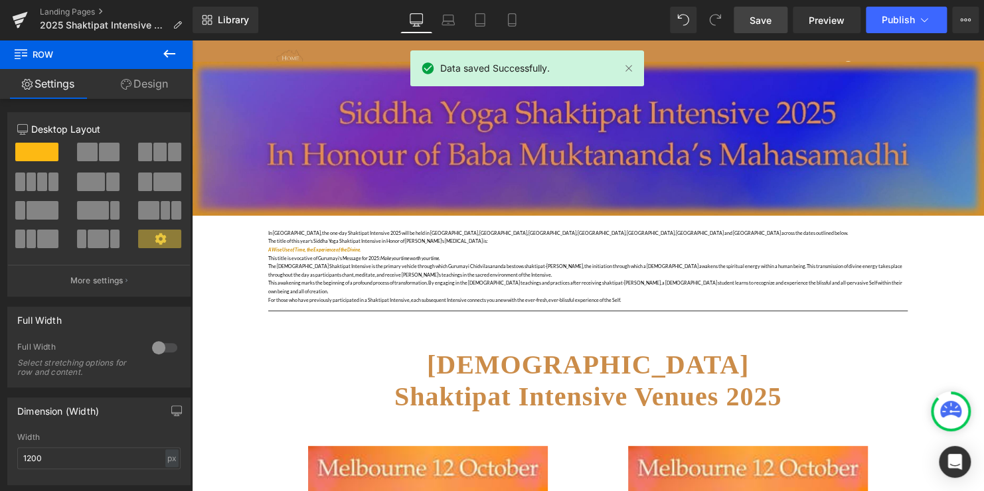
scroll to position [66, 0]
